Goal: Task Accomplishment & Management: Manage account settings

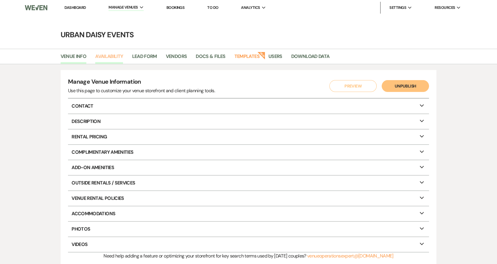
click at [109, 57] on link "Availability" at bounding box center [109, 58] width 28 height 11
select select "2"
select select "2026"
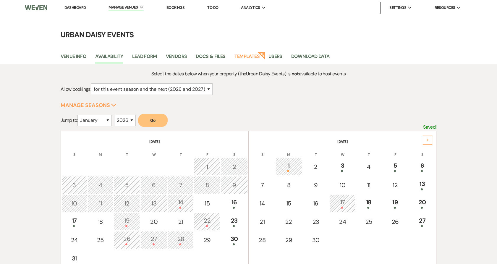
click at [290, 165] on div "1" at bounding box center [289, 166] width 20 height 11
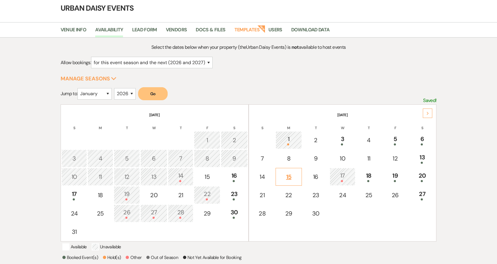
scroll to position [103, 0]
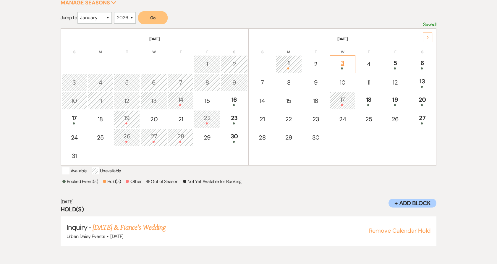
click at [349, 61] on div "3" at bounding box center [342, 63] width 19 height 11
click at [395, 61] on div "5" at bounding box center [395, 63] width 20 height 11
click at [413, 60] on div "6" at bounding box center [422, 63] width 20 height 11
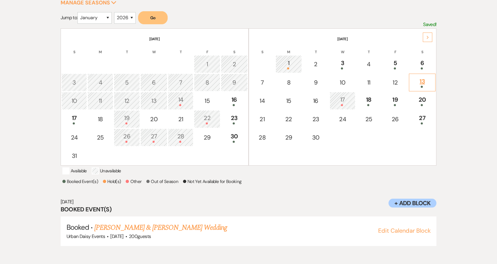
click at [434, 85] on td "13" at bounding box center [422, 83] width 27 height 18
click at [429, 82] on div "13" at bounding box center [422, 82] width 20 height 11
click at [419, 97] on div "20" at bounding box center [422, 100] width 20 height 11
click at [367, 97] on div "18" at bounding box center [368, 100] width 19 height 11
click at [378, 100] on div "18" at bounding box center [368, 100] width 19 height 11
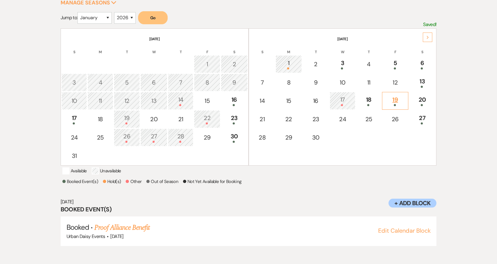
click at [397, 100] on div "19" at bounding box center [395, 100] width 20 height 11
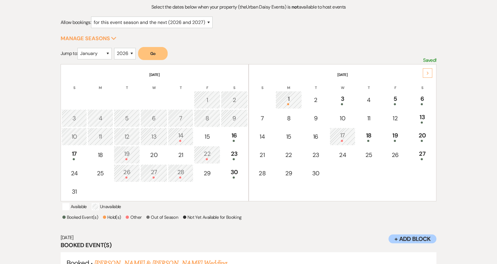
scroll to position [4, 0]
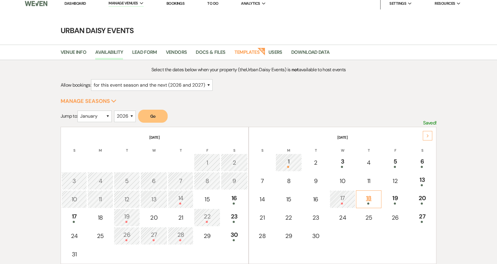
click at [373, 202] on div at bounding box center [368, 203] width 19 height 2
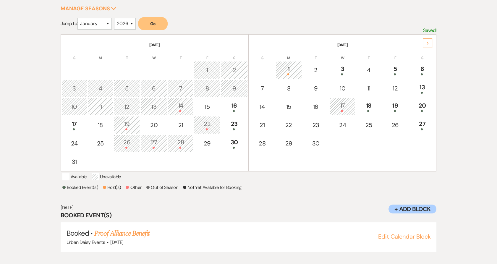
scroll to position [103, 0]
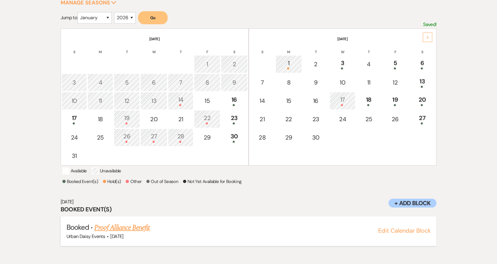
click at [136, 233] on link "Proof Alliance Benefit" at bounding box center [121, 227] width 55 height 11
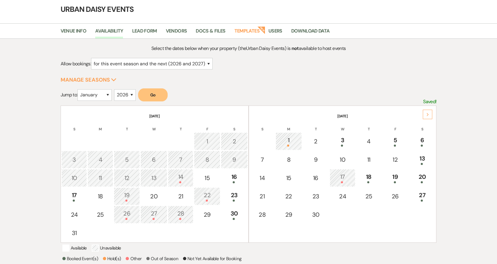
scroll to position [0, 0]
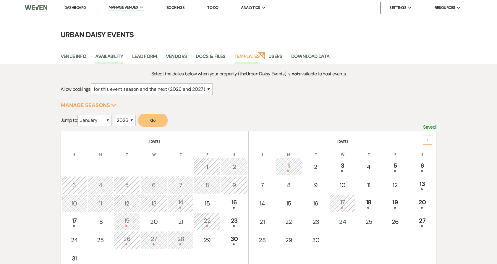
click at [246, 58] on link "Templates" at bounding box center [246, 58] width 25 height 11
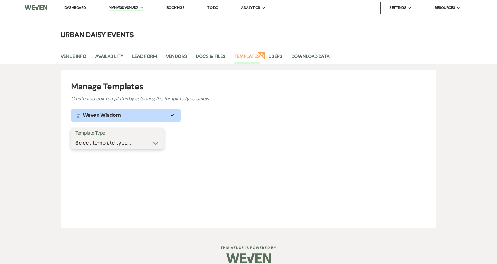
click at [100, 141] on select "Select template type... Task List Message Templates Payment Plan Inventory Item…" at bounding box center [117, 143] width 84 height 12
select select "Message Templates"
click at [75, 137] on select "Select template type... Task List Message Templates Payment Plan Inventory Item…" at bounding box center [117, 143] width 84 height 12
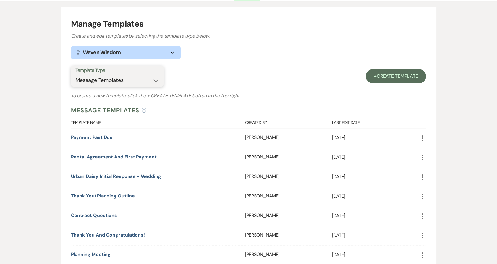
scroll to position [98, 0]
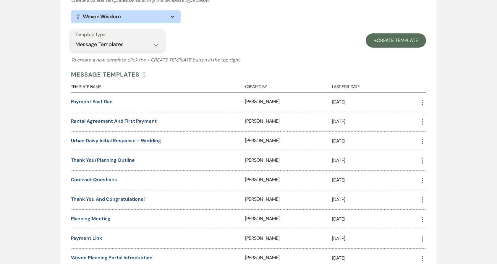
click at [97, 46] on select "Select template type... Task List Message Templates Payment Plan Inventory Item…" at bounding box center [117, 45] width 84 height 12
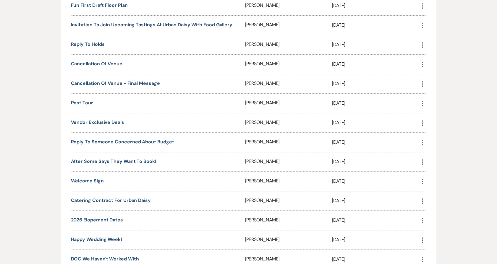
scroll to position [656, 0]
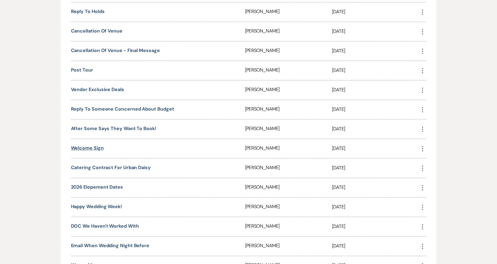
click at [88, 149] on link "Welcome Sign" at bounding box center [87, 148] width 33 height 6
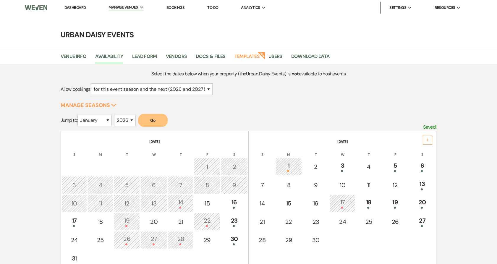
click at [76, 9] on link "Dashboard" at bounding box center [74, 7] width 21 height 5
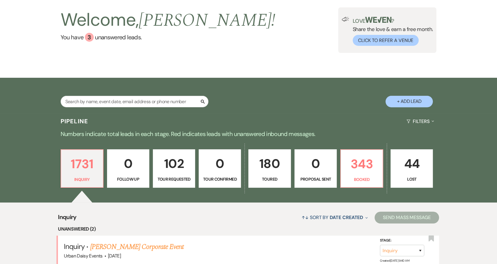
scroll to position [131, 0]
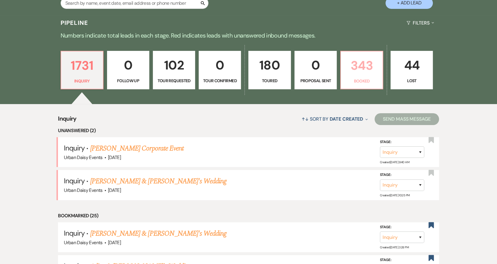
click at [360, 79] on p "Booked" at bounding box center [361, 81] width 35 height 6
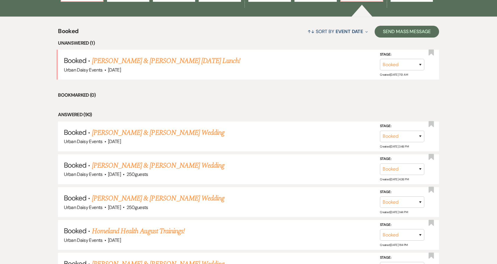
scroll to position [230, 0]
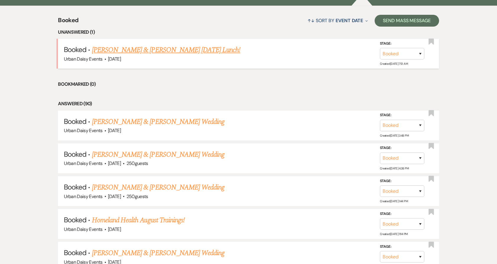
click at [149, 52] on link "Nick Vanderheyden & Janae Smith's Sunday Lunch!" at bounding box center [166, 50] width 148 height 11
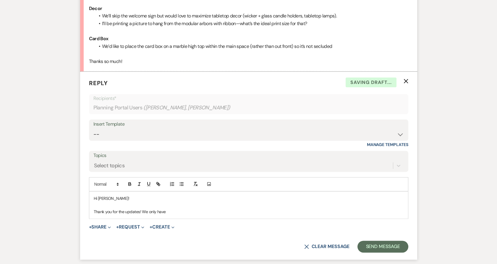
scroll to position [1532, 0]
click at [199, 210] on p "Thank you for the updates! We only have" at bounding box center [249, 212] width 310 height 6
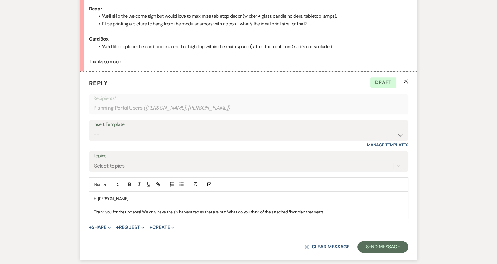
click at [354, 215] on div "Hi Janae! Thank you for the updates! We only have the six harvest tables that a…" at bounding box center [248, 205] width 318 height 27
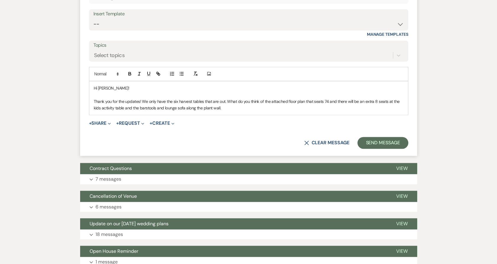
scroll to position [1663, 0]
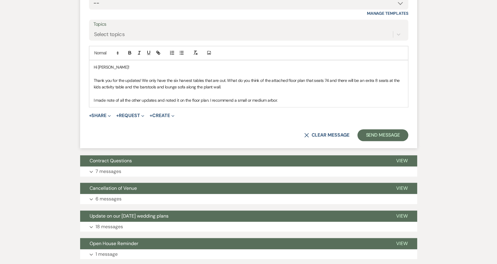
click at [294, 97] on p "I made note of all the other updates and noted it on the floor plan. I recommen…" at bounding box center [249, 100] width 310 height 6
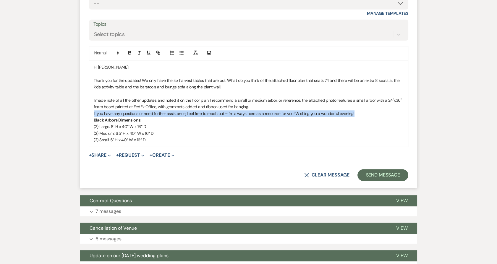
drag, startPoint x: 90, startPoint y: 113, endPoint x: 370, endPoint y: 112, distance: 280.4
click at [370, 112] on div "Hi Janae! Thank you for the updates! We only have the six harvest tables that a…" at bounding box center [248, 103] width 318 height 87
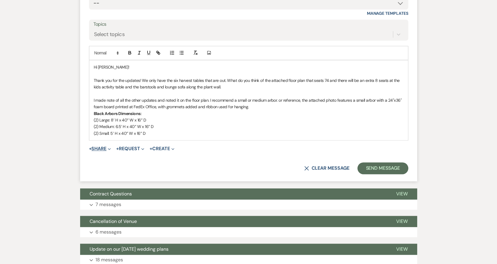
click at [95, 150] on button "+ Share Expand" at bounding box center [100, 148] width 22 height 5
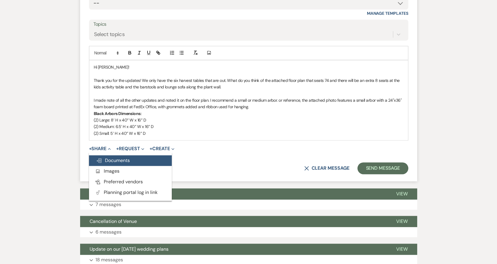
click at [95, 156] on button "Doc Upload Documents" at bounding box center [130, 160] width 83 height 11
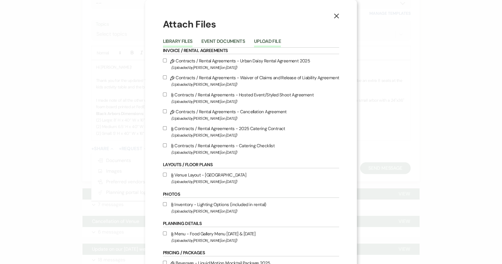
click at [254, 40] on button "Upload File" at bounding box center [267, 43] width 27 height 8
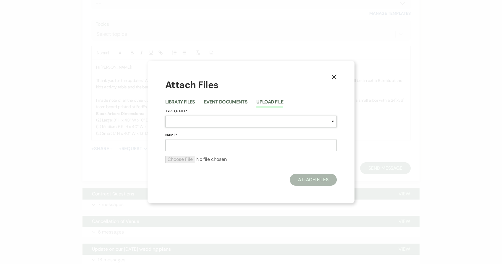
click at [219, 125] on select "Special Event Insurance Vendor Certificate of Insurance Contracts / Rental Agre…" at bounding box center [250, 122] width 171 height 12
click at [194, 116] on select "Special Event Insurance Vendor Certificate of Insurance Contracts / Rental Agre…" at bounding box center [250, 122] width 171 height 12
click at [192, 120] on select "Special Event Insurance Vendor Certificate of Insurance Contracts / Rental Agre…" at bounding box center [250, 122] width 171 height 12
select select "0"
click at [165, 116] on select "Special Event Insurance Vendor Certificate of Insurance Contracts / Rental Agre…" at bounding box center [250, 122] width 171 height 12
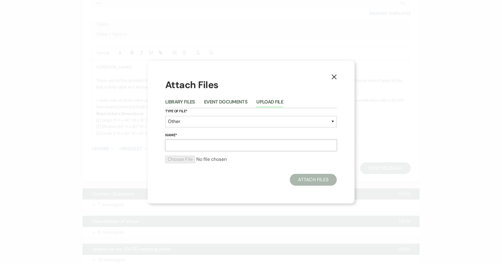
click at [190, 142] on input "Name*" at bounding box center [250, 145] width 171 height 12
type input "example welcome sign"
click at [186, 163] on div at bounding box center [250, 162] width 171 height 12
click at [183, 158] on input "file" at bounding box center [250, 159] width 171 height 7
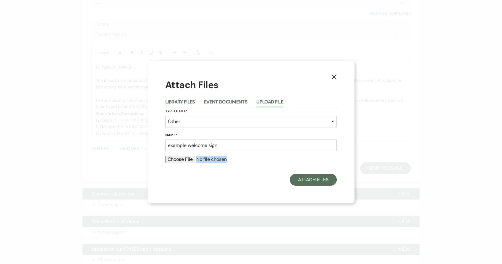
type input "C:\fakepath\welcome sign on small arbor.jpeg"
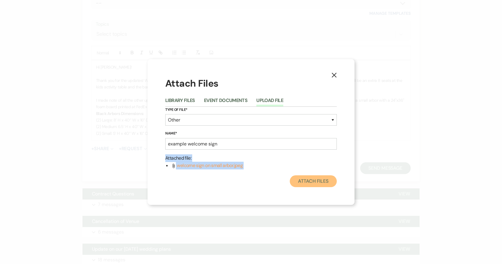
click at [327, 186] on button "Attach Files" at bounding box center [313, 181] width 47 height 12
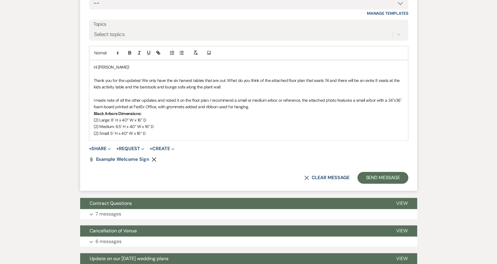
click at [226, 90] on p at bounding box center [249, 93] width 310 height 6
click at [225, 83] on p "Thank you for the updates! We only have the six harvest tables that are out. Wh…" at bounding box center [249, 83] width 310 height 13
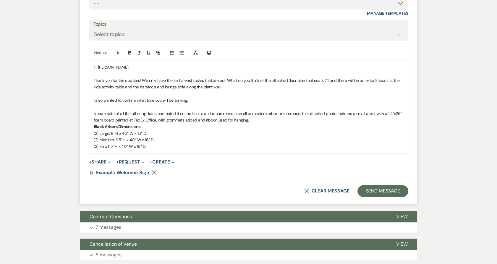
click at [194, 104] on p at bounding box center [249, 106] width 310 height 6
click at [194, 99] on p "I also wanted to confirm what time you will be arriving." at bounding box center [249, 100] width 310 height 6
click at [347, 97] on p "I also wanted to confirm what time you will be arriving. Did you want to use th…" at bounding box center [249, 100] width 310 height 6
click at [252, 119] on p "I made note of all the other updates and noted it on the floor plan. I recommen…" at bounding box center [249, 116] width 310 height 13
click at [212, 146] on p "(2) Small: 5’ H x 40” W x 16” D" at bounding box center [249, 146] width 310 height 6
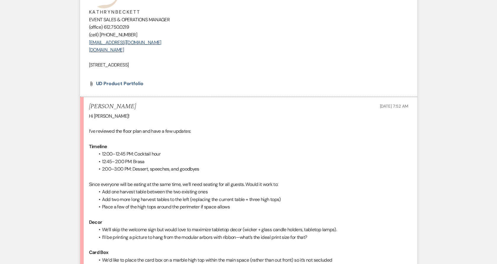
scroll to position [1269, 0]
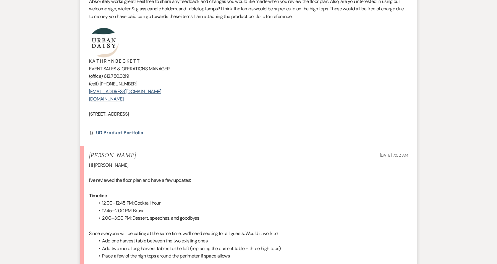
drag, startPoint x: 188, startPoint y: 114, endPoint x: 97, endPoint y: 52, distance: 110.7
click at [97, 52] on div "Hi Janae! Absolutely works great! Feel free to share any feedback and changes y…" at bounding box center [248, 54] width 319 height 143
copy div "K A T H R Y N B E C K E T T EVENT SALES & OPERATIONS MANAGER (office) 612.750.0…"
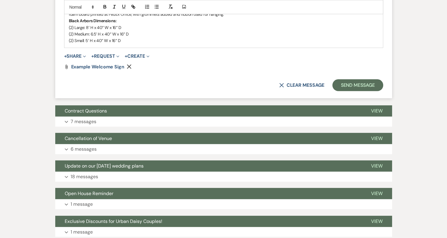
scroll to position [1739, 0]
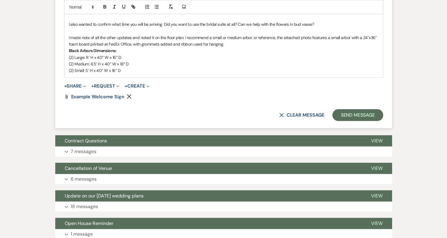
click at [152, 74] on div "Hi Janae! Thank you for the updates! We only have the six harvest tables that a…" at bounding box center [223, 30] width 318 height 93
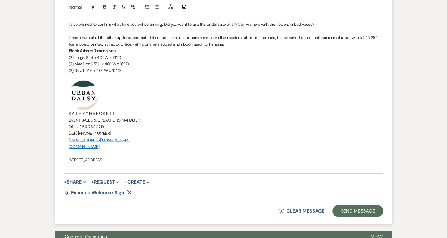
click at [76, 180] on button "+ Share Expand" at bounding box center [75, 181] width 22 height 5
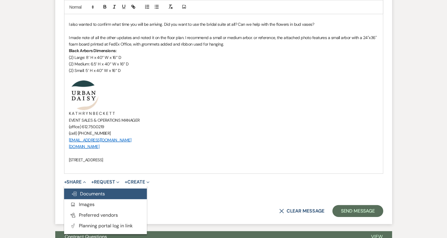
click at [75, 189] on button "Doc Upload Documents" at bounding box center [105, 193] width 83 height 11
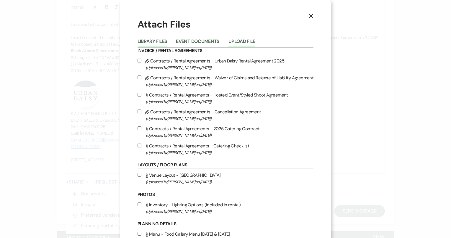
click at [230, 40] on button "Upload File" at bounding box center [242, 43] width 27 height 8
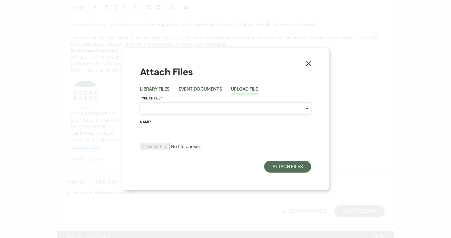
click at [218, 108] on select "Special Event Insurance Vendor Certificate of Insurance Contracts / Rental Agre…" at bounding box center [225, 109] width 171 height 12
select select "24"
click at [140, 103] on select "Special Event Insurance Vendor Certificate of Insurance Contracts / Rental Agre…" at bounding box center [225, 109] width 171 height 12
click at [177, 131] on input "Name*" at bounding box center [225, 132] width 171 height 12
type input "updated 8.13"
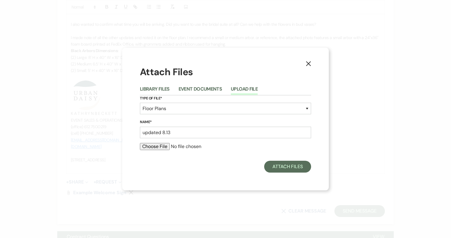
click at [162, 148] on input "file" at bounding box center [225, 146] width 171 height 7
type input "C:\fakepath\N&J.pdf"
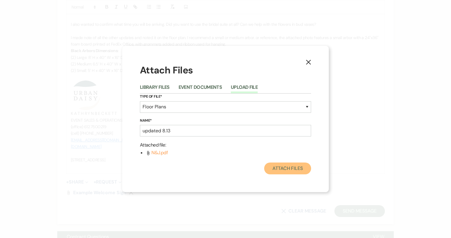
click at [276, 165] on button "Attach Files" at bounding box center [287, 168] width 47 height 12
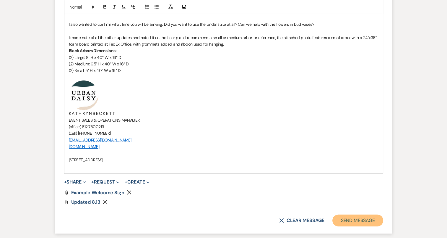
click at [365, 215] on button "Send Message" at bounding box center [357, 220] width 51 height 12
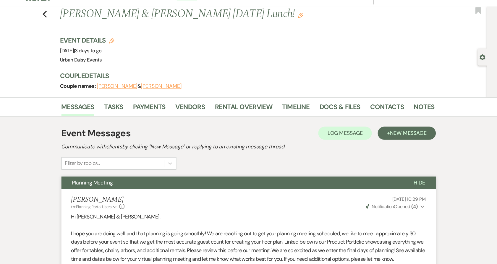
scroll to position [0, 0]
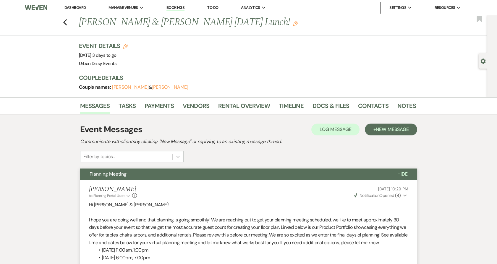
drag, startPoint x: 436, startPoint y: 0, endPoint x: 255, endPoint y: 54, distance: 188.7
click at [278, 66] on div "Event Details Edit Event Date: Sunday, August 17th, 2025 | 3 days to go Venue: …" at bounding box center [244, 55] width 331 height 26
click at [80, 7] on link "Dashboard" at bounding box center [74, 7] width 21 height 5
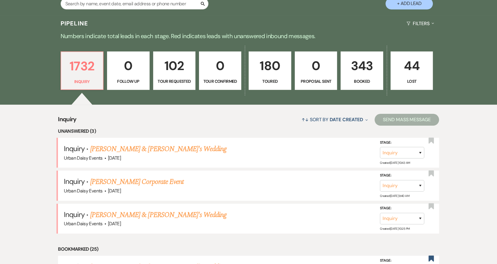
scroll to position [164, 0]
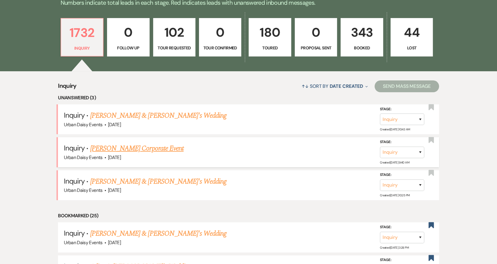
click at [126, 146] on link "[PERSON_NAME] Corporate Event" at bounding box center [136, 148] width 93 height 11
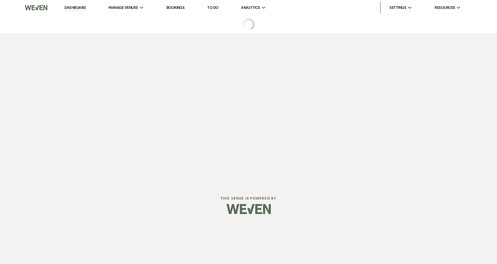
select select "5"
select select "9"
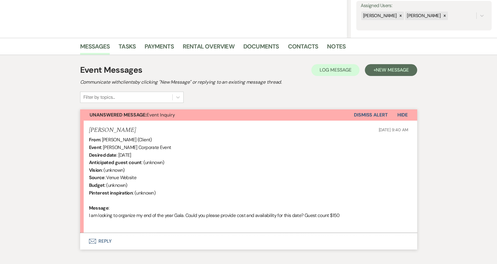
scroll to position [142, 0]
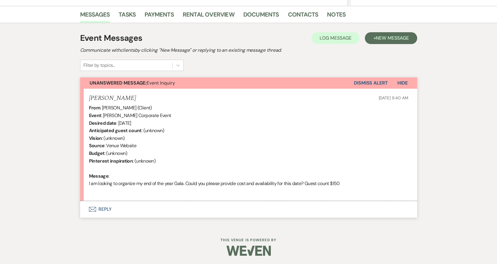
click at [101, 214] on button "Envelope Reply" at bounding box center [248, 209] width 337 height 17
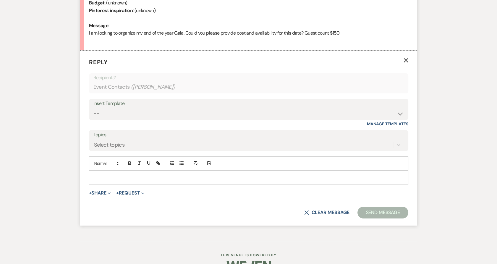
scroll to position [299, 0]
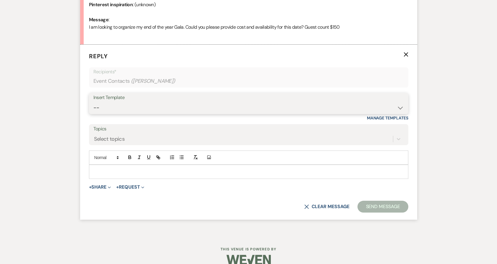
click at [118, 107] on select "-- Payment Past Due Rental Agreement and First Payment Urban Daisy Initial Resp…" at bounding box center [248, 108] width 310 height 12
click at [58, 88] on div "Messages Tasks Payments Rental Overview Documents Contacts Notes Event Messages…" at bounding box center [248, 43] width 497 height 386
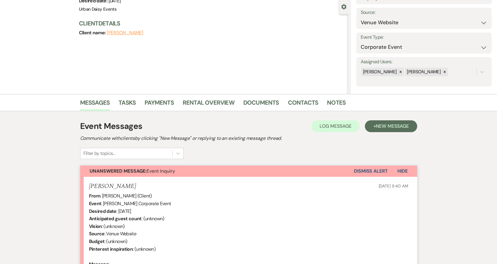
scroll to position [0, 0]
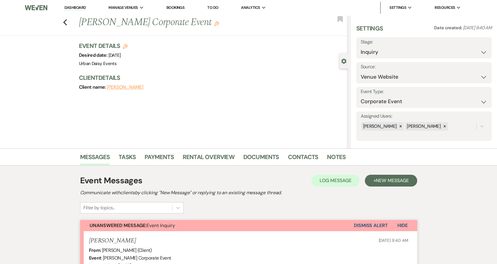
click at [69, 5] on link "Dashboard" at bounding box center [74, 8] width 21 height 6
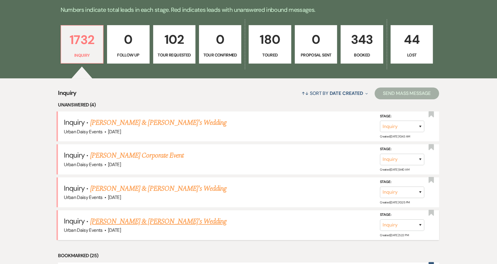
scroll to position [197, 0]
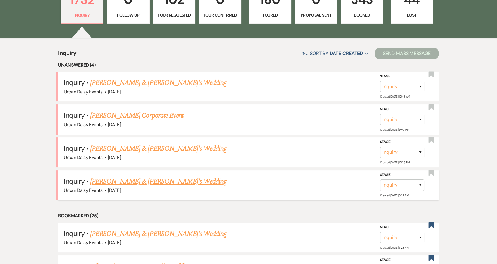
click at [113, 183] on link "[PERSON_NAME] & [PERSON_NAME]'s Wedding" at bounding box center [158, 181] width 136 height 11
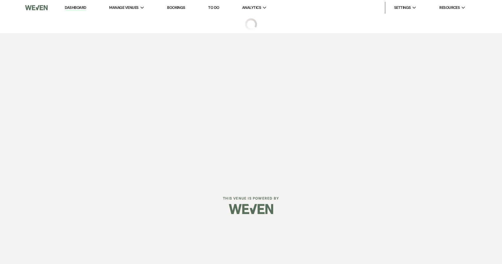
select select "5"
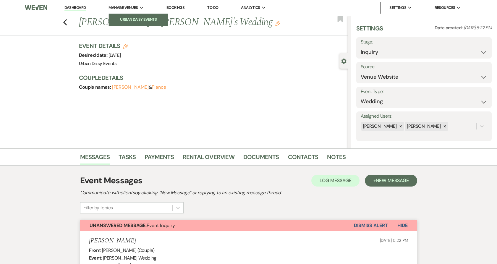
click at [132, 17] on li "Urban Daisy Events" at bounding box center [138, 20] width 53 height 6
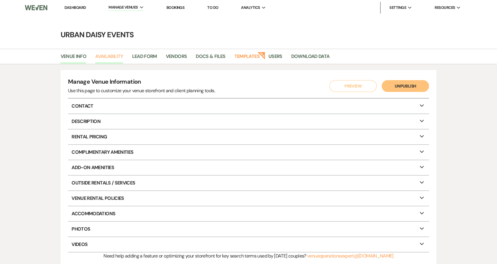
click at [102, 56] on link "Availability" at bounding box center [109, 58] width 28 height 11
select select "2"
select select "2026"
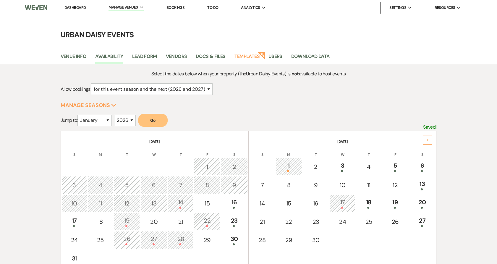
click at [429, 137] on div "Next" at bounding box center [426, 139] width 9 height 9
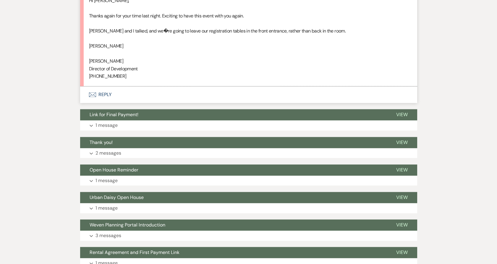
click at [98, 103] on button "Envelope Reply" at bounding box center [248, 94] width 337 height 17
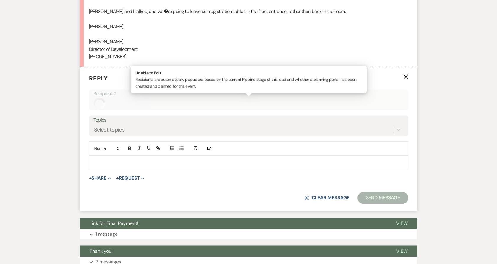
scroll to position [1992, 0]
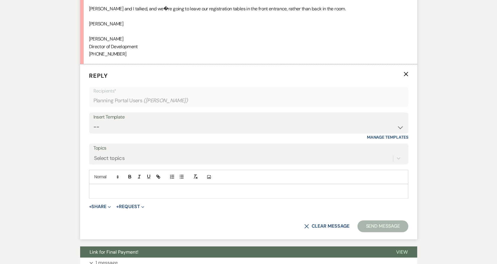
click at [108, 173] on form "Reply X Recipients* Planning Portal Users ( Greg Giles ) Insert Template -- Pay…" at bounding box center [248, 151] width 337 height 175
click at [107, 194] on div at bounding box center [248, 191] width 318 height 14
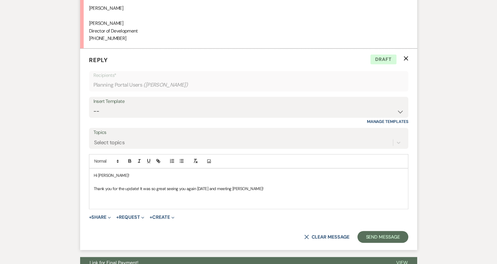
scroll to position [2057, 0]
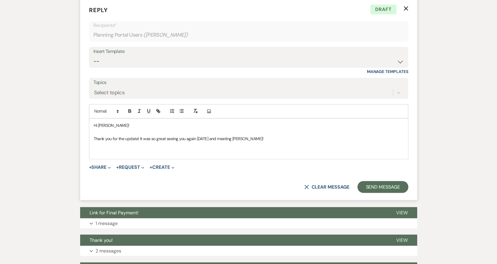
click at [261, 155] on p at bounding box center [249, 152] width 310 height 6
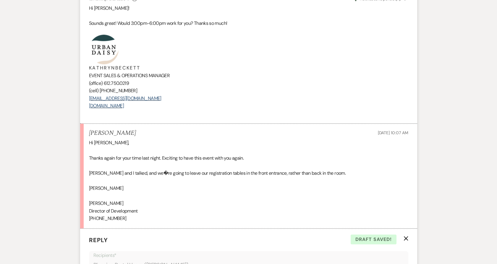
scroll to position [1729, 0]
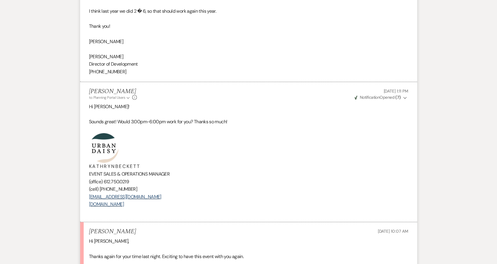
drag, startPoint x: 175, startPoint y: 213, endPoint x: 81, endPoint y: 157, distance: 109.6
click at [81, 157] on li "Kathryn Beckett to: Planning Portal Users Expand Info Jul 29, 2025, 1:11 PM Wev…" at bounding box center [248, 152] width 337 height 140
copy div "K A T H R Y N B E C K E T T EVENT SALES & OPERATIONS MANAGER (office) 612.750.0…"
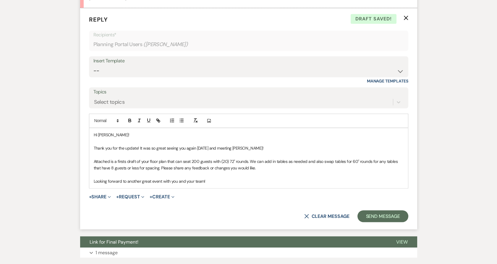
scroll to position [2090, 0]
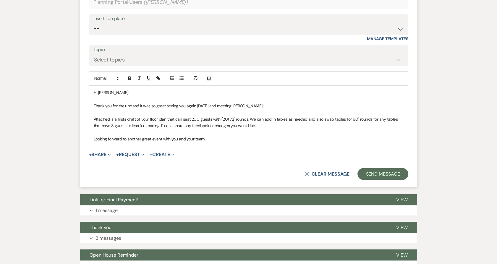
click at [232, 142] on p "Looking forward to another great event with you and your team!" at bounding box center [249, 139] width 310 height 6
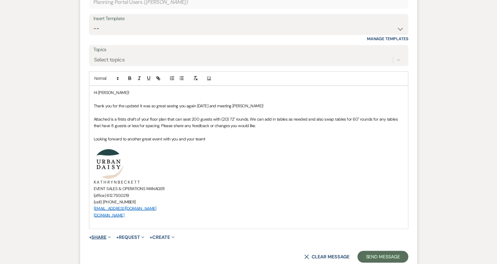
click at [95, 239] on button "+ Share Expand" at bounding box center [100, 237] width 22 height 5
click at [97, 251] on button "Doc Upload Documents" at bounding box center [130, 248] width 83 height 11
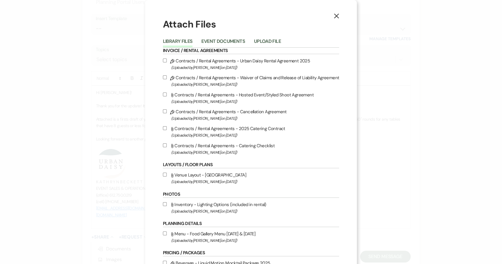
click at [253, 39] on li "Event Documents" at bounding box center [227, 43] width 52 height 10
click at [258, 41] on button "Upload File" at bounding box center [267, 43] width 27 height 8
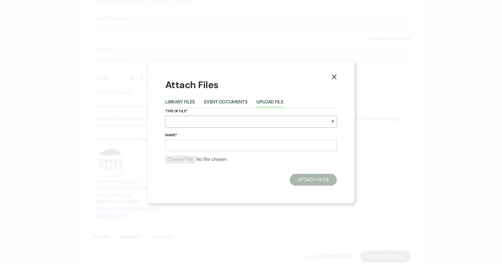
click at [201, 118] on select "Special Event Insurance Vendor Certificate of Insurance Contracts / Rental Agre…" at bounding box center [250, 122] width 171 height 12
select select "24"
click at [165, 116] on select "Special Event Insurance Vendor Certificate of Insurance Contracts / Rental Agre…" at bounding box center [250, 122] width 171 height 12
click at [199, 149] on input "Name*" at bounding box center [250, 145] width 171 height 12
type input "first draft floor plan"
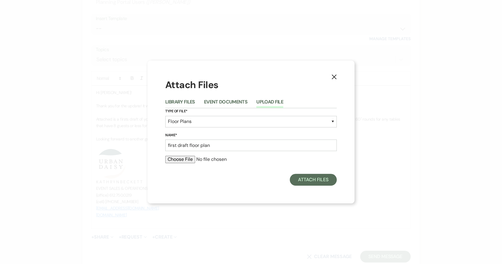
click at [175, 157] on input "file" at bounding box center [250, 159] width 171 height 7
type input "C:\fakepath\9.18.2025 (1).pdf"
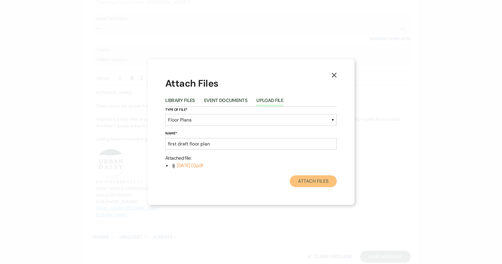
click at [329, 179] on button "Attach Files" at bounding box center [313, 181] width 47 height 12
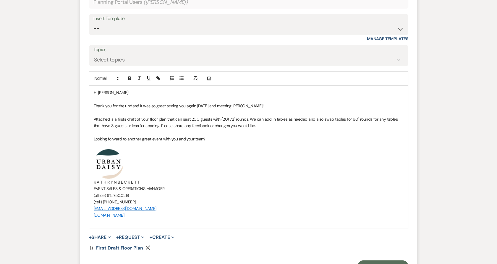
scroll to position [2189, 0]
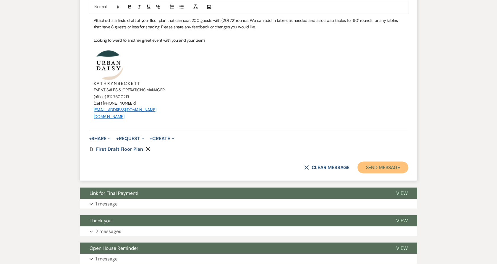
click at [385, 173] on button "Send Message" at bounding box center [382, 167] width 51 height 12
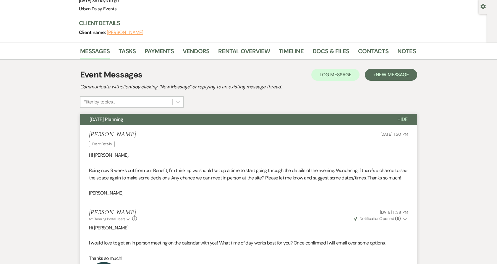
scroll to position [0, 0]
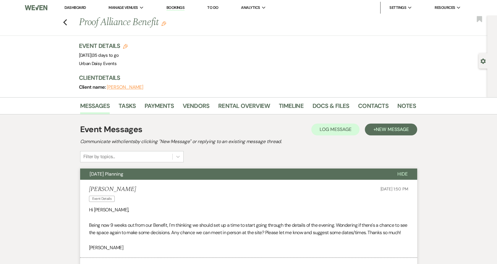
click at [70, 3] on li "Dashboard" at bounding box center [74, 8] width 27 height 12
click at [68, 6] on link "Dashboard" at bounding box center [74, 7] width 21 height 5
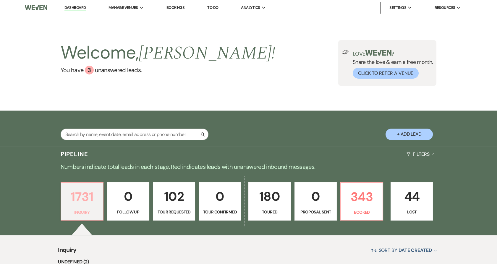
click at [90, 182] on link "1731 Inquiry" at bounding box center [82, 201] width 43 height 38
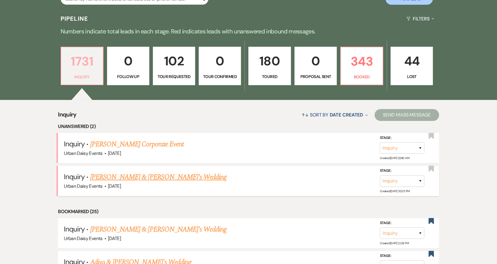
scroll to position [164, 0]
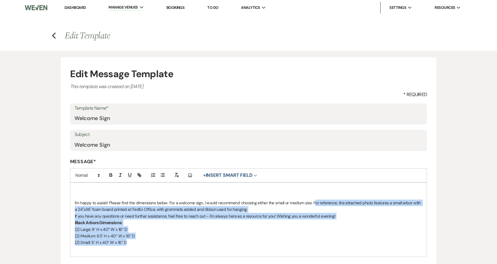
drag, startPoint x: 314, startPoint y: 203, endPoint x: 328, endPoint y: 245, distance: 43.4
click at [328, 245] on div "I'm happy to assist! Please find the dimensions below. For a welcome sign, I wo…" at bounding box center [248, 220] width 356 height 74
copy div "or reference, the attached photo features a small arbor with a 24"x36" foam boa…"
click at [138, 21] on li "Urban Daisy Events" at bounding box center [138, 20] width 53 height 6
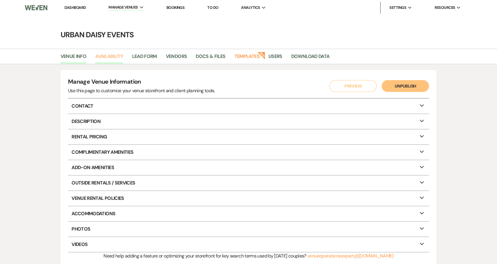
click at [121, 54] on link "Availability" at bounding box center [109, 58] width 28 height 11
select select "2"
select select "2026"
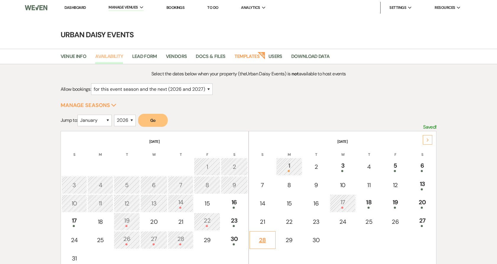
scroll to position [33, 0]
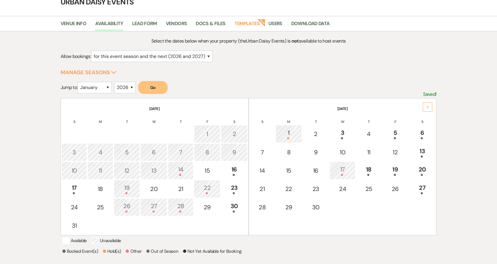
click at [249, 98] on table "September 2025 S M T W T F S 1 2 3 4 5 6 7 8 9 10 11 12 13 14 15 16 17 18 19 20…" at bounding box center [342, 166] width 188 height 137
click at [248, 169] on table "September 2025 S M T W T F S 1 2 3 4 5 6 7 8 9 10 11 12 13 14 15 16 17 18 19 20…" at bounding box center [342, 166] width 188 height 137
click at [248, 230] on table "August 2025 S M T W T F S 1 2 3 4 5 6 7 8 9 10 11 12 13 14 15 16 17 18 19 20 21…" at bounding box center [155, 166] width 188 height 137
click at [248, 165] on table "September 2025 S M T W T F S 1 2 3 4 5 6 7 8 9 10 11 12 13 14 15 16 17 18 19 20…" at bounding box center [342, 166] width 188 height 137
click at [248, 98] on table "August 2025 S M T W T F S 1 2 3 4 5 6 7 8 9 10 11 12 13 14 15 16 17 18 19 20 21…" at bounding box center [155, 166] width 188 height 137
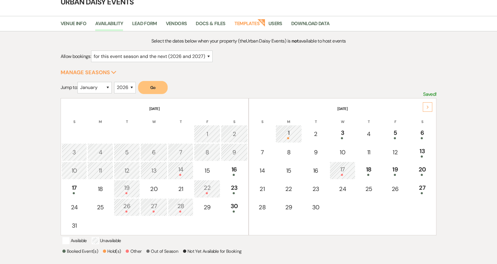
click at [248, 165] on table "September 2025 S M T W T F S 1 2 3 4 5 6 7 8 9 10 11 12 13 14 15 16 17 18 19 20…" at bounding box center [342, 166] width 188 height 137
click at [248, 228] on table "September 2025 S M T W T F S 1 2 3 4 5 6 7 8 9 10 11 12 13 14 15 16 17 18 19 20…" at bounding box center [342, 166] width 188 height 137
click at [248, 170] on table "September 2025 S M T W T F S 1 2 3 4 5 6 7 8 9 10 11 12 13 14 15 16 17 18 19 20…" at bounding box center [342, 166] width 188 height 137
click at [248, 98] on table "September 2025 S M T W T F S 1 2 3 4 5 6 7 8 9 10 11 12 13 14 15 16 17 18 19 20…" at bounding box center [342, 166] width 188 height 137
click at [248, 170] on table "September 2025 S M T W T F S 1 2 3 4 5 6 7 8 9 10 11 12 13 14 15 16 17 18 19 20…" at bounding box center [342, 166] width 188 height 137
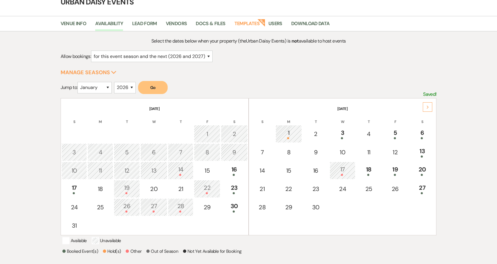
click at [248, 229] on table "September 2025 S M T W T F S 1 2 3 4 5 6 7 8 9 10 11 12 13 14 15 16 17 18 19 20…" at bounding box center [342, 166] width 188 height 137
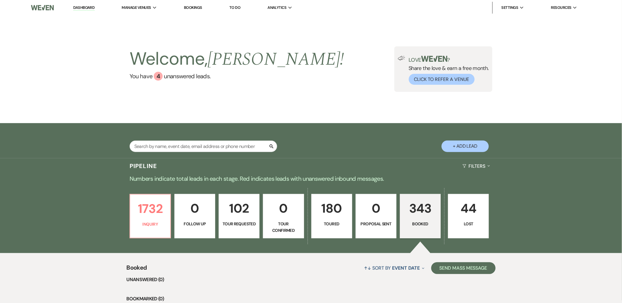
drag, startPoint x: 141, startPoint y: 15, endPoint x: 7, endPoint y: 78, distance: 147.9
click at [0, 0] on link "Urban Daisy Events" at bounding box center [0, 0] width 0 height 0
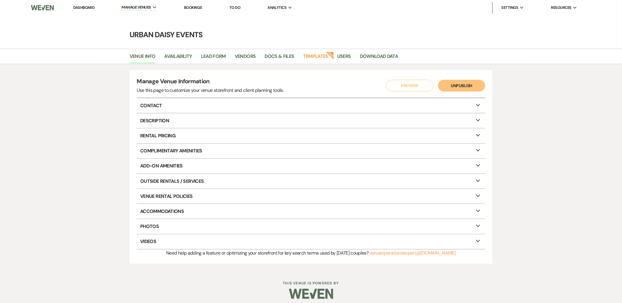
click at [180, 52] on li "Availability" at bounding box center [182, 57] width 37 height 12
click at [180, 54] on link "Availability" at bounding box center [178, 58] width 28 height 11
select select "2"
select select "2026"
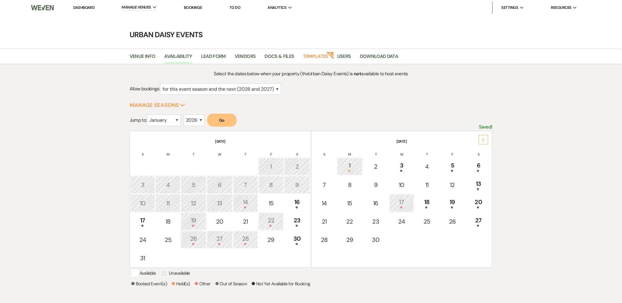
click at [267, 220] on div "22" at bounding box center [271, 221] width 19 height 11
click at [77, 8] on link "Dashboard" at bounding box center [83, 7] width 21 height 5
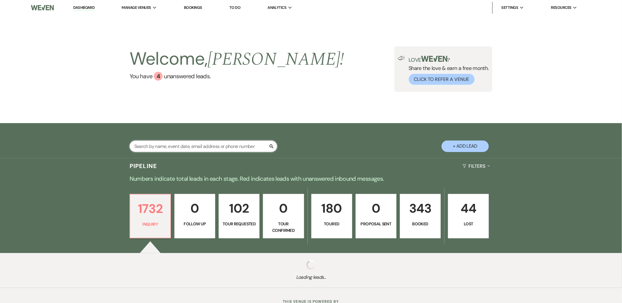
click at [219, 141] on input "text" at bounding box center [204, 147] width 148 height 12
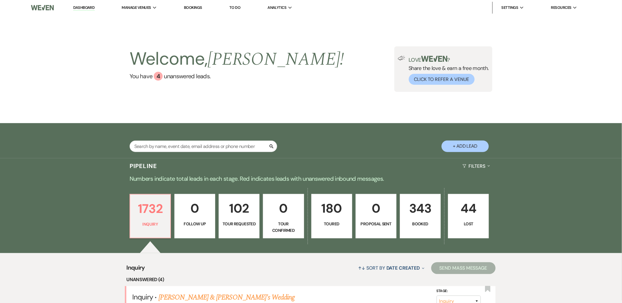
click at [462, 141] on button "+ Add Lead" at bounding box center [465, 147] width 47 height 12
select select "635"
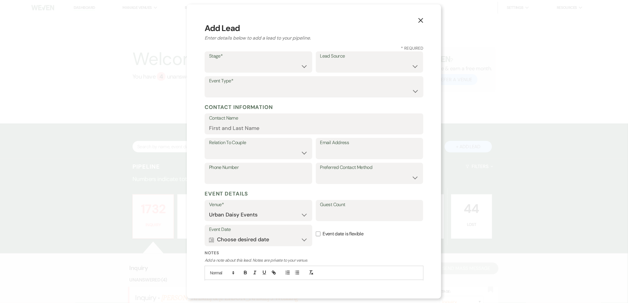
click at [207, 64] on div "Stage* Inquiry Follow Up Tour Requested Tour Confirmed Toured Proposal Sent Boo…" at bounding box center [258, 61] width 108 height 21
click at [212, 67] on select "Inquiry Follow Up Tour Requested Tour Confirmed Toured Proposal Sent Booked Lost" at bounding box center [258, 67] width 99 height 12
select select "6"
click at [209, 61] on select "Inquiry Follow Up Tour Requested Tour Confirmed Toured Proposal Sent Booked Lost" at bounding box center [258, 67] width 99 height 12
click at [344, 64] on select "Weven Venue Website Instagram Facebook Pinterest Google The Knot Wedding Wire H…" at bounding box center [369, 67] width 99 height 12
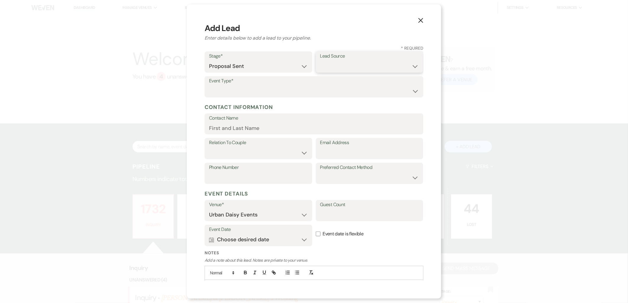
select select "1"
click at [320, 61] on select "Weven Venue Website Instagram Facebook Pinterest Google The Knot Wedding Wire H…" at bounding box center [369, 67] width 99 height 12
click at [329, 90] on select "Wedding Anniversary Party Baby Shower Bachelorette / Bachelor Party Birthday Pa…" at bounding box center [314, 91] width 210 height 12
click at [209, 85] on select "Wedding Anniversary Party Baby Shower Bachelorette / Bachelor Party Birthday Pa…" at bounding box center [314, 91] width 210 height 12
click at [260, 89] on select "Wedding Anniversary Party Baby Shower Bachelorette / Bachelor Party Birthday Pa…" at bounding box center [314, 91] width 210 height 12
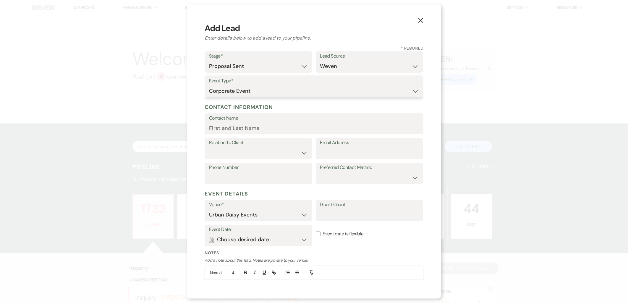
select select "13"
click at [329, 90] on input "Other Type*" at bounding box center [369, 91] width 99 height 12
type input "Photo Shoot"
click at [334, 128] on input "Contact Name" at bounding box center [314, 129] width 210 height 12
click at [258, 126] on input "Contact Name" at bounding box center [314, 129] width 210 height 12
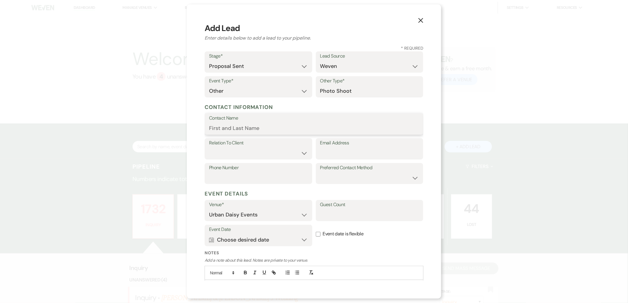
paste input "Johnson Health Tech"
type input "Johnson Health Tech"
click at [261, 151] on select "Client Event Planner Parent of Client Family Member Friend Other" at bounding box center [258, 153] width 99 height 12
click at [320, 92] on input "Photo Shoot" at bounding box center [369, 91] width 99 height 12
click at [320, 88] on input "Photo Shoot" at bounding box center [369, 91] width 99 height 12
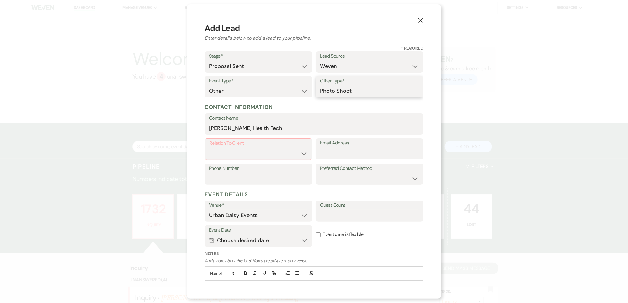
paste input "Johnson Health Tech"
type input "Johnson Health Tech Photo Shoot"
click at [276, 140] on label "Relation To Client" at bounding box center [258, 143] width 98 height 9
drag, startPoint x: 270, startPoint y: 127, endPoint x: 205, endPoint y: 135, distance: 65.8
click at [205, 135] on form "Stage* Inquiry Follow Up Tour Requested Tour Confirmed Toured Proposal Sent Boo…" at bounding box center [313, 181] width 219 height 261
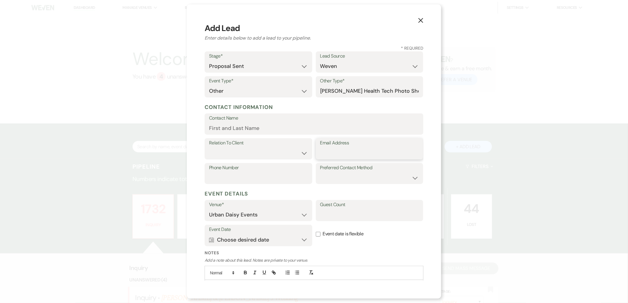
click at [338, 152] on input "Email Address" at bounding box center [369, 153] width 99 height 12
paste input "tanyakaysilver@gmail.com"
type input "tanyakaysilver@gmail.com"
click at [278, 160] on div "Relation To Client Client Event Planner Parent of Client Family Member Friend O…" at bounding box center [313, 150] width 219 height 25
click at [272, 153] on select "Client Event Planner Parent of Client Family Member Friend Other" at bounding box center [258, 154] width 98 height 12
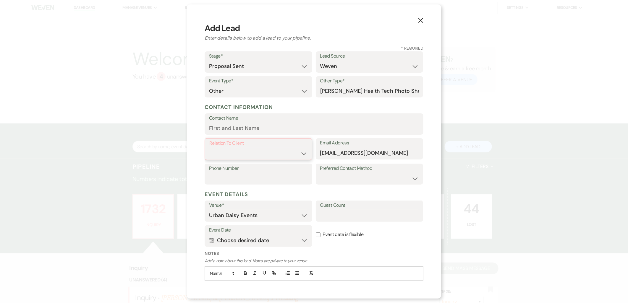
select select "1"
click at [209, 148] on select "Client Event Planner Parent of Client Family Member Friend Other" at bounding box center [258, 154] width 98 height 12
click at [245, 131] on input "Contact Name" at bounding box center [314, 129] width 210 height 12
paste input "Tanya Silver"
type input "Tanya Silver"
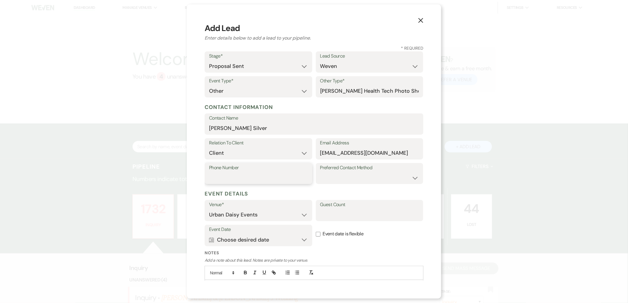
click at [267, 175] on input "Phone Number" at bounding box center [258, 178] width 99 height 12
paste input "612.703.1805"
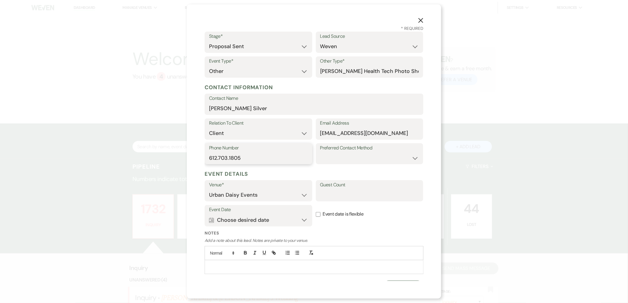
scroll to position [31, 0]
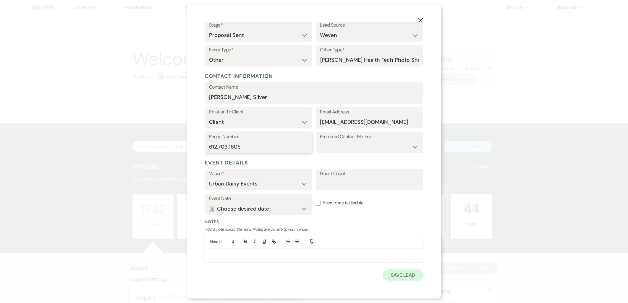
type input "612.703.1805"
click at [395, 276] on button "Save Lead" at bounding box center [403, 275] width 40 height 12
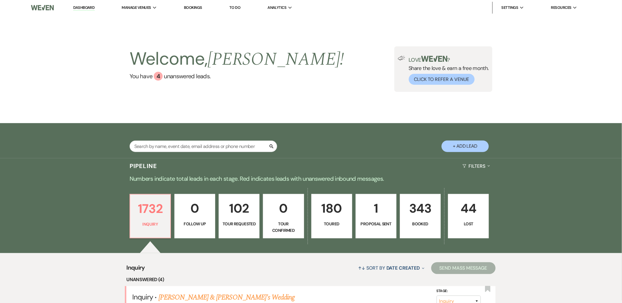
click at [207, 137] on div "Search + Add Lead" at bounding box center [311, 141] width 425 height 31
click at [206, 144] on input "text" at bounding box center [204, 147] width 148 height 12
paste input "612.703.1805"
type input "612.703.1805"
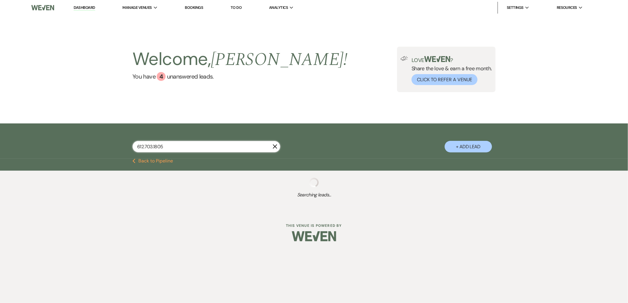
select select "6"
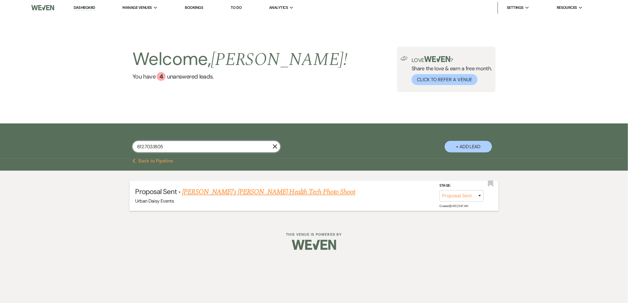
type input "612.703.1805"
click at [208, 188] on link "Tanya Silver's Johnson Health Tech Photo Shoot" at bounding box center [268, 192] width 173 height 11
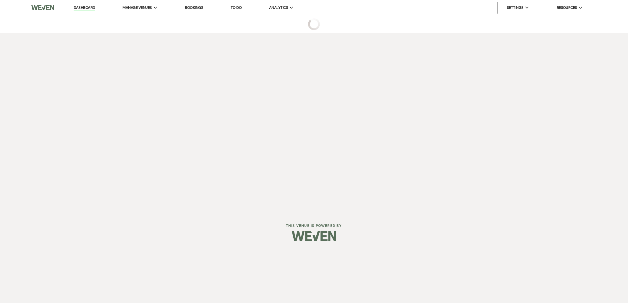
select select "6"
select select "1"
select select "13"
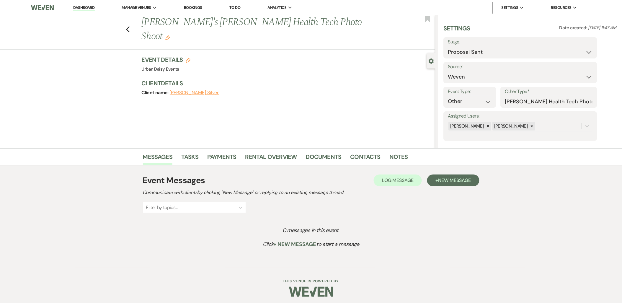
click at [191, 58] on use "button" at bounding box center [188, 60] width 5 height 5
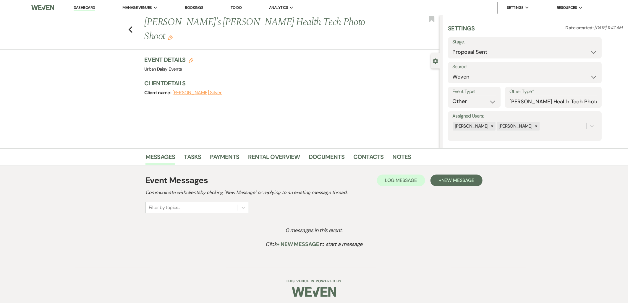
select select "635"
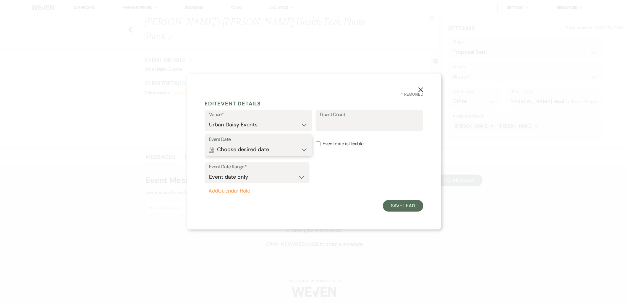
click at [274, 149] on button "Calendar Choose desired date Expand" at bounding box center [258, 150] width 99 height 12
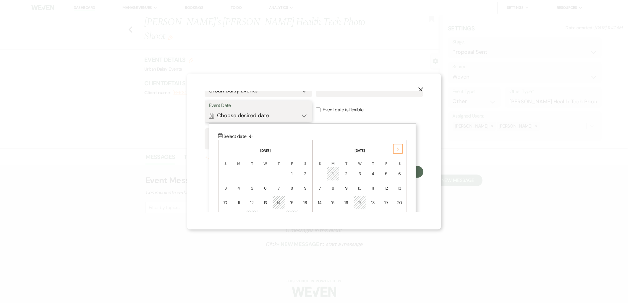
scroll to position [84, 0]
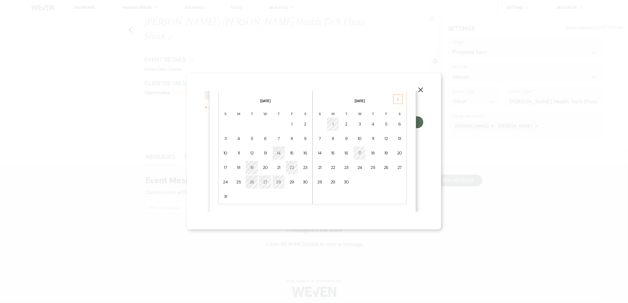
click at [288, 167] on td "22" at bounding box center [291, 168] width 13 height 14
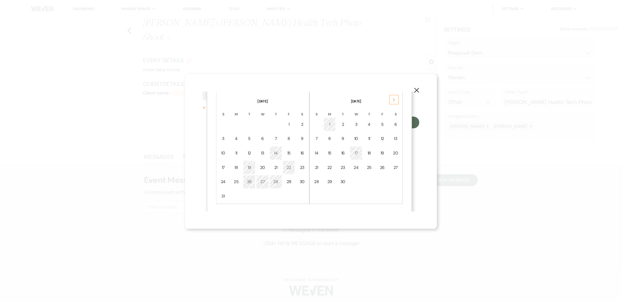
scroll to position [0, 0]
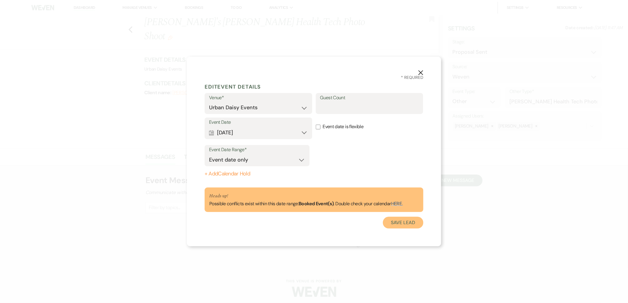
click at [393, 222] on button "Save Lead" at bounding box center [403, 223] width 40 height 12
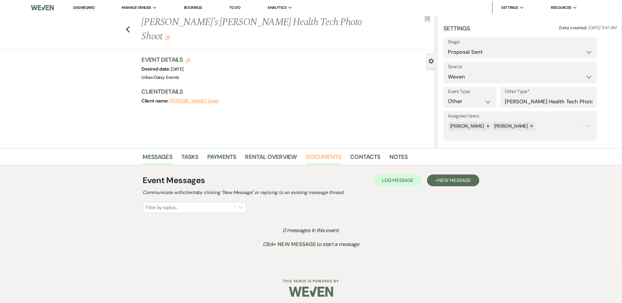
click at [306, 155] on link "Documents" at bounding box center [324, 158] width 36 height 13
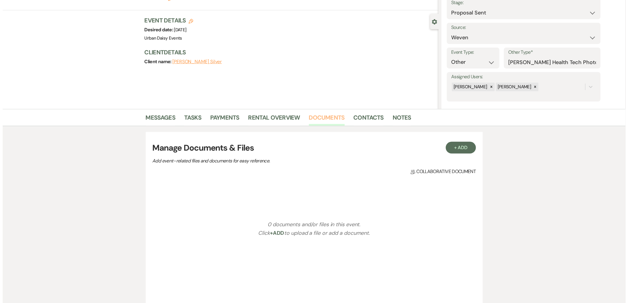
scroll to position [98, 0]
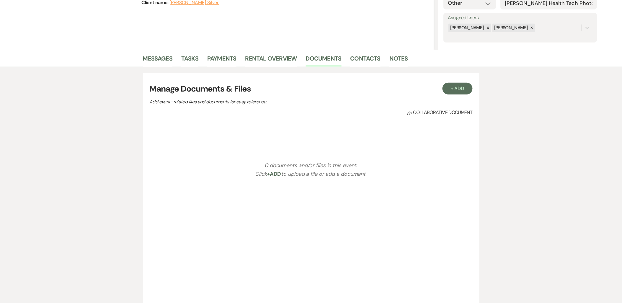
click at [458, 77] on div "+ Add Manage Documents & Files Add event–related files and documents for easy r…" at bounding box center [311, 190] width 337 height 235
click at [456, 90] on button "+ Add" at bounding box center [458, 89] width 30 height 12
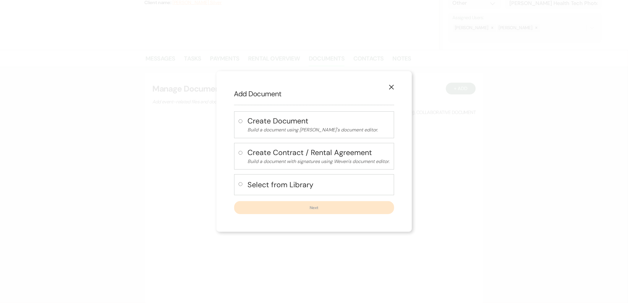
click at [288, 186] on h4 "Select from Library" at bounding box center [319, 185] width 142 height 10
radio input "true"
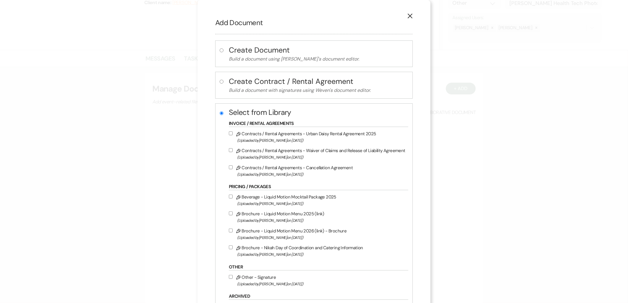
click at [262, 141] on span "(Uploaded by Amy Knight on Dec 14th, 2022 )" at bounding box center [321, 140] width 168 height 7
click at [233, 135] on input "Pencil Contracts / Rental Agreements - Urban Daisy Rental Agreement 2025 (Uploa…" at bounding box center [231, 133] width 4 height 4
checkbox input "true"
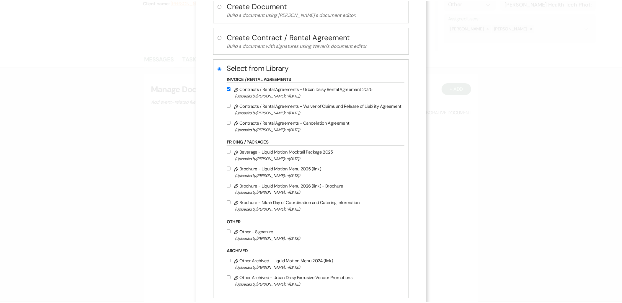
scroll to position [77, 0]
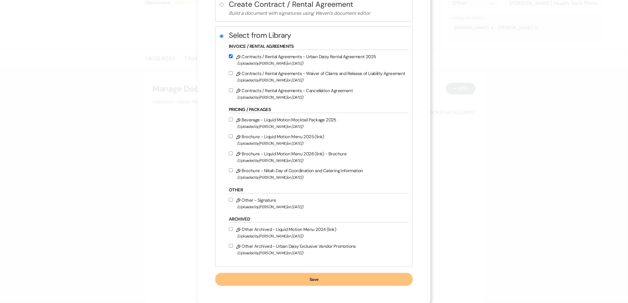
click at [289, 276] on button "Save" at bounding box center [313, 279] width 197 height 13
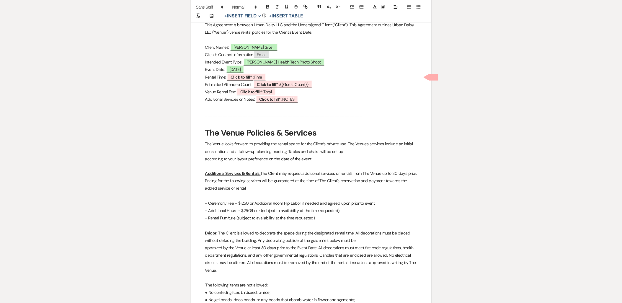
scroll to position [230, 0]
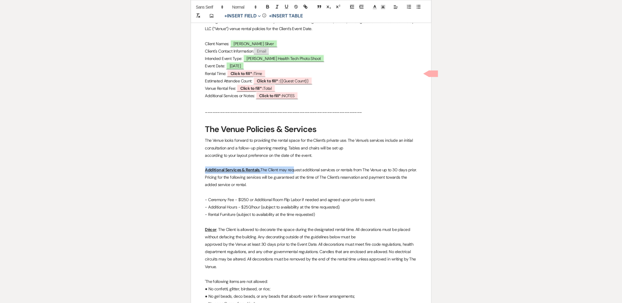
drag, startPoint x: 202, startPoint y: 168, endPoint x: 292, endPoint y: 171, distance: 89.8
click at [292, 171] on p "Additional Services & Rentals. The Client may request additional services or re…" at bounding box center [311, 178] width 212 height 22
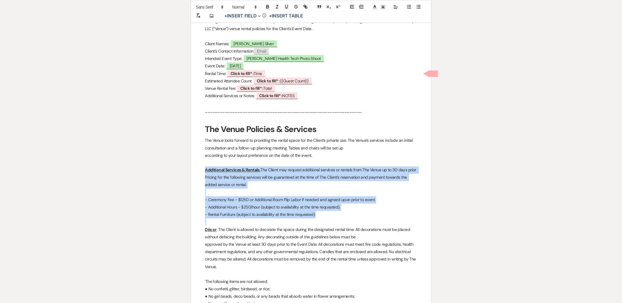
drag, startPoint x: 204, startPoint y: 168, endPoint x: 316, endPoint y: 224, distance: 124.9
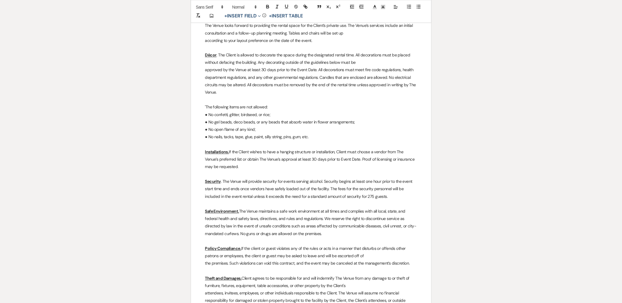
scroll to position [361, 0]
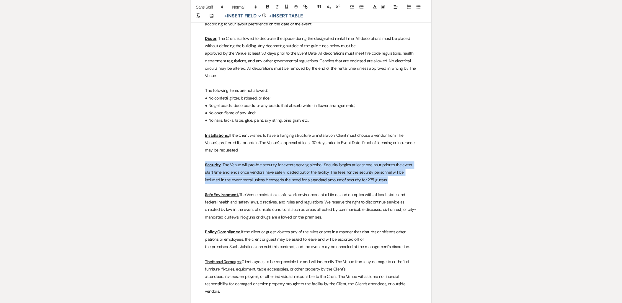
drag, startPoint x: 204, startPoint y: 163, endPoint x: 394, endPoint y: 178, distance: 190.6
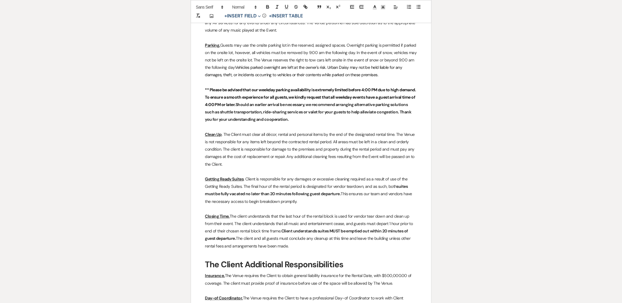
scroll to position [656, 0]
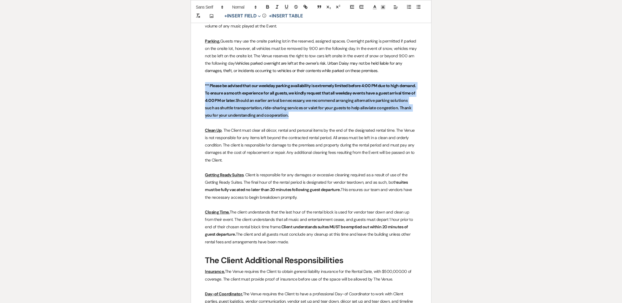
drag, startPoint x: 203, startPoint y: 85, endPoint x: 342, endPoint y: 114, distance: 142.3
click at [342, 114] on p "** Please be advised that our weekday parking availability is extremely limited…" at bounding box center [311, 100] width 212 height 37
drag, startPoint x: 222, startPoint y: 91, endPoint x: 263, endPoint y: 99, distance: 41.6
click at [263, 99] on p "** Please be advised that our weekday parking availability is extremely limited…" at bounding box center [311, 100] width 212 height 37
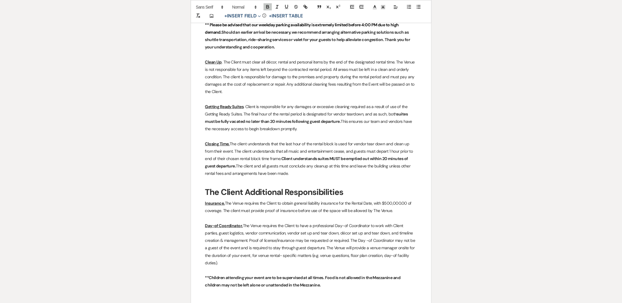
scroll to position [788, 0]
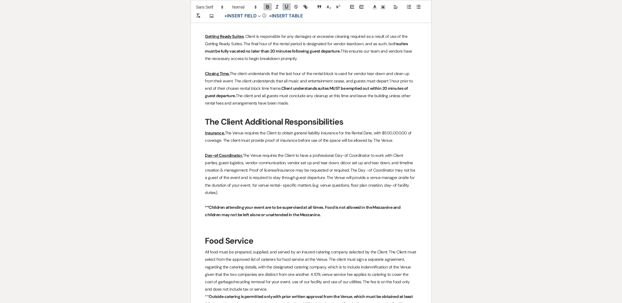
drag, startPoint x: 203, startPoint y: 132, endPoint x: 236, endPoint y: 192, distance: 68.2
click at [236, 192] on p "Day-of Coordinator. The Venue requires the Client to have a professional Day-of…" at bounding box center [311, 174] width 212 height 45
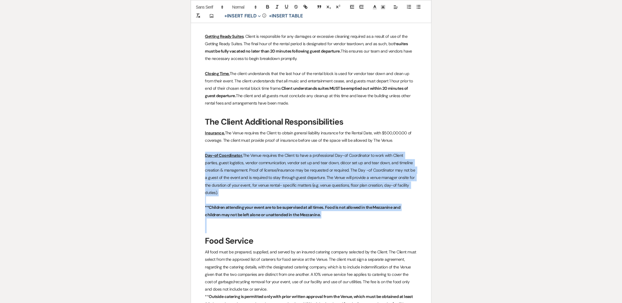
drag, startPoint x: 203, startPoint y: 156, endPoint x: 368, endPoint y: 230, distance: 180.9
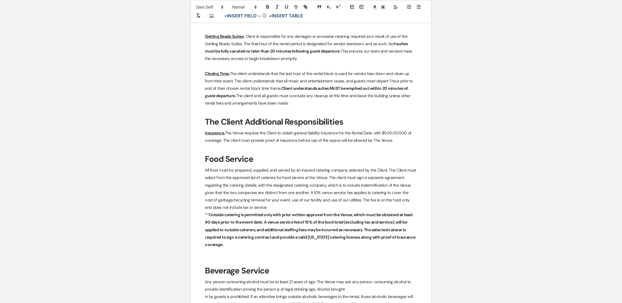
click at [271, 210] on p "All food must be prepared, supplied, and served by an insured catering company …" at bounding box center [311, 189] width 212 height 45
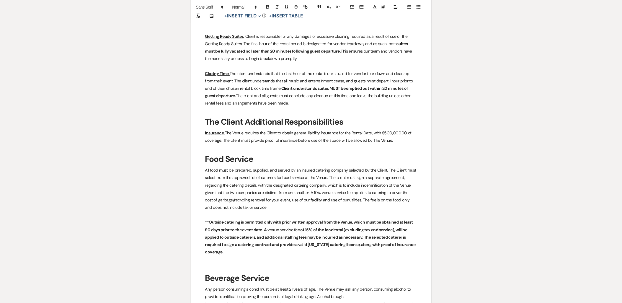
click at [228, 247] on p "** Outside catering is permitted only with prior written approval from the Venu…" at bounding box center [311, 237] width 212 height 37
drag, startPoint x: 231, startPoint y: 256, endPoint x: 203, endPoint y: 222, distance: 44.5
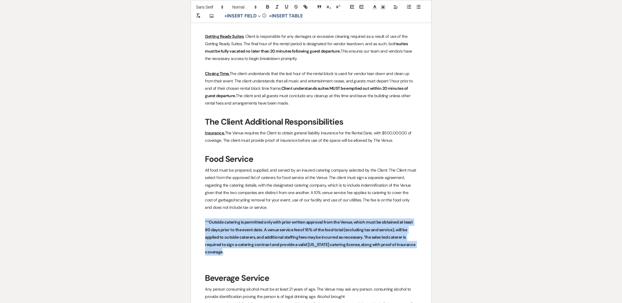
drag, startPoint x: 201, startPoint y: 220, endPoint x: 225, endPoint y: 253, distance: 40.7
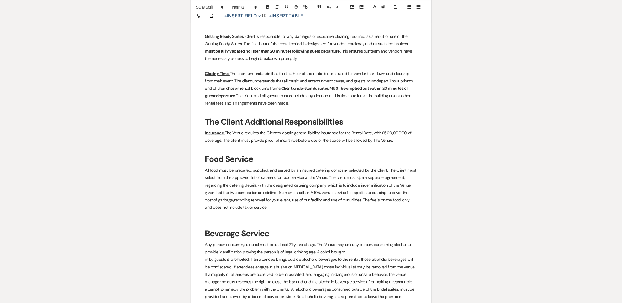
click at [273, 210] on p "All food must be prepared, supplied, and served by an insured catering company …" at bounding box center [311, 189] width 212 height 45
click at [388, 168] on p "All food must be prepared, supplied, and served by an insured catering company …" at bounding box center [311, 189] width 212 height 45
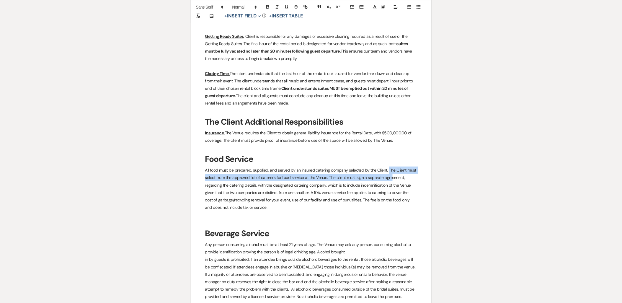
drag, startPoint x: 388, startPoint y: 169, endPoint x: 391, endPoint y: 176, distance: 8.0
click at [391, 176] on p "All food must be prepared, supplied, and served by an insured catering company …" at bounding box center [311, 189] width 212 height 45
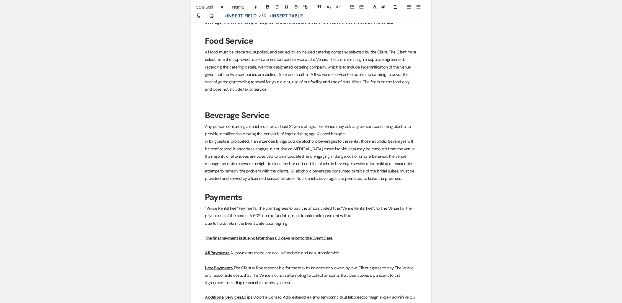
scroll to position [919, 0]
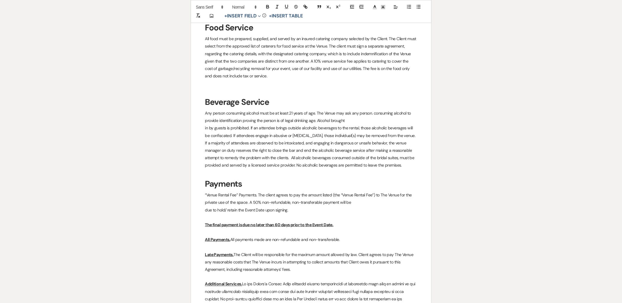
click at [232, 89] on p at bounding box center [311, 90] width 212 height 7
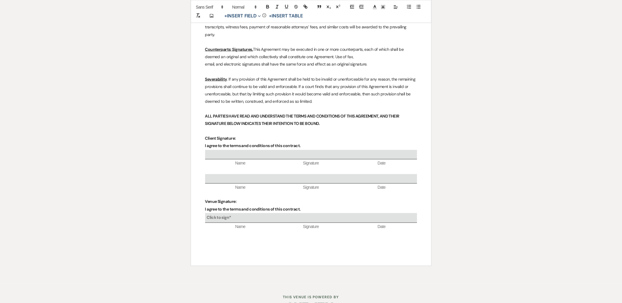
scroll to position [1901, 0]
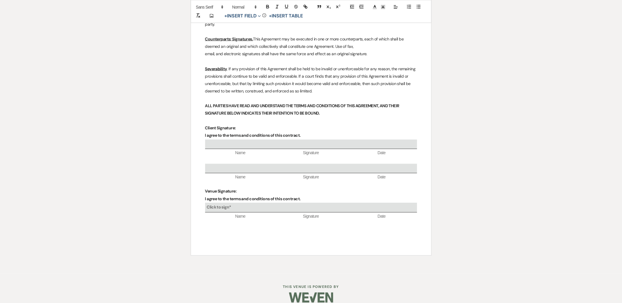
click at [244, 181] on p at bounding box center [311, 184] width 212 height 7
drag, startPoint x: 236, startPoint y: 171, endPoint x: 204, endPoint y: 158, distance: 35.0
drag, startPoint x: 204, startPoint y: 160, endPoint x: 406, endPoint y: 175, distance: 203.0
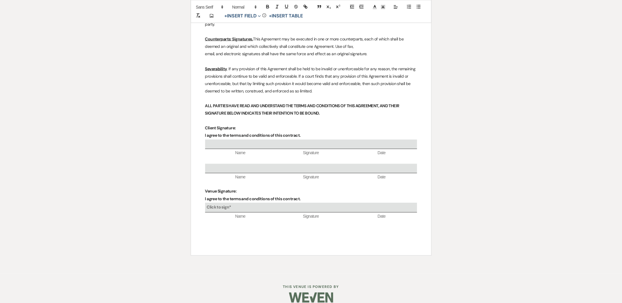
drag, startPoint x: 259, startPoint y: 181, endPoint x: 256, endPoint y: 179, distance: 4.0
click at [259, 188] on p "Venue Signature:" at bounding box center [311, 191] width 212 height 7
click at [249, 181] on p at bounding box center [311, 184] width 212 height 7
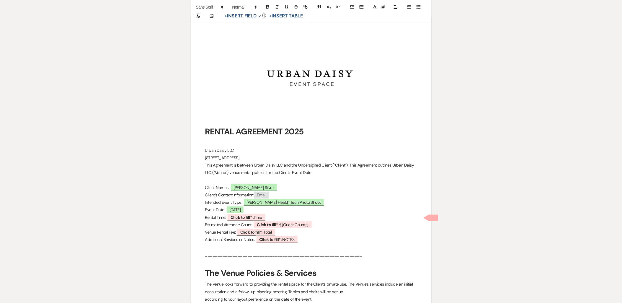
scroll to position [72, 0]
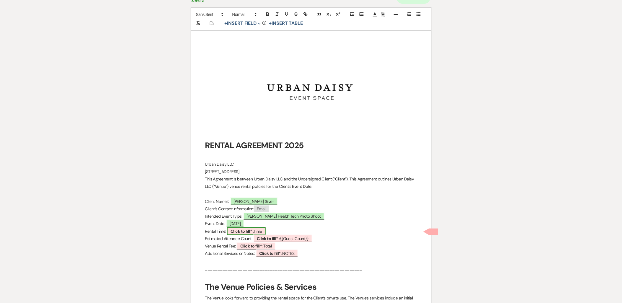
click at [246, 229] on b "Click to fill* :" at bounding box center [242, 231] width 23 height 5
select select "owner"
select select "Time"
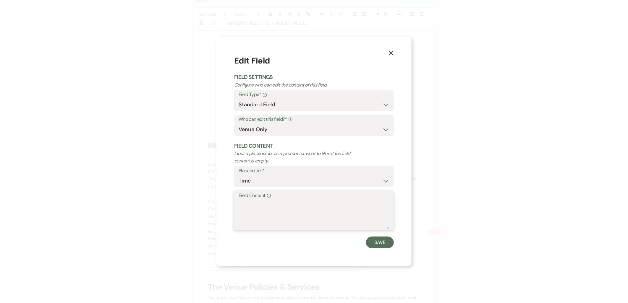
drag, startPoint x: 259, startPoint y: 217, endPoint x: 263, endPoint y: 215, distance: 5.0
click at [259, 217] on textarea "Field Content Info" at bounding box center [313, 215] width 151 height 30
type textarea "7:00am-3:30pm"
click at [388, 246] on button "Save" at bounding box center [380, 243] width 28 height 12
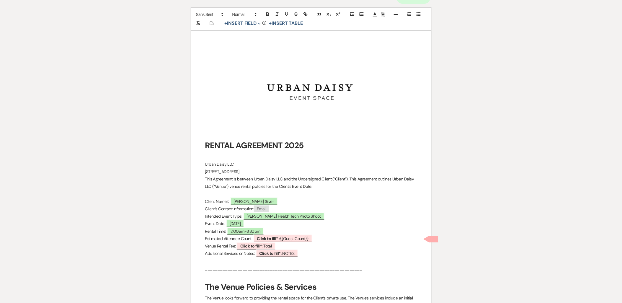
click at [265, 243] on span "Click to fill* : Total" at bounding box center [256, 245] width 40 height 7
select select "owner"
select select "Total"
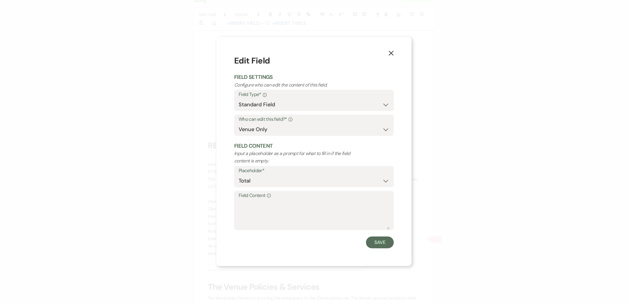
click at [391, 52] on icon "X" at bounding box center [390, 53] width 5 height 5
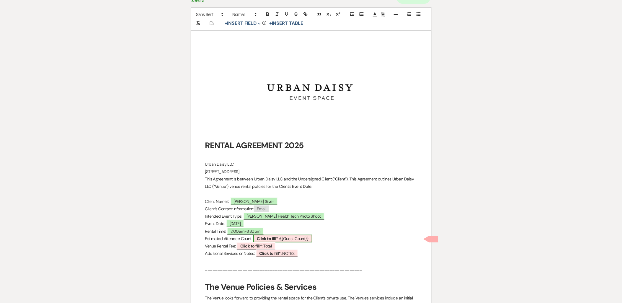
click at [277, 240] on b "Click to fill* :" at bounding box center [268, 238] width 23 height 5
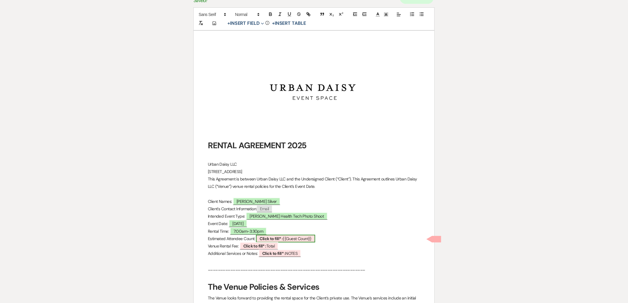
select select "smartCustomField"
select select "owner"
select select "{{guestCount}}"
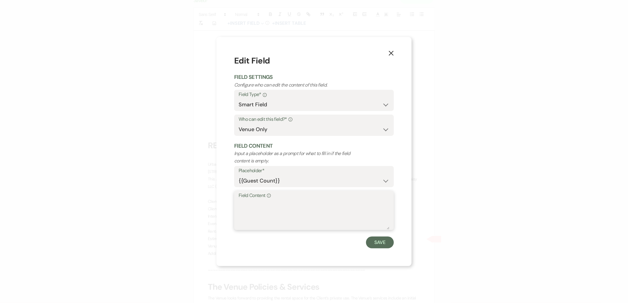
click at [269, 216] on textarea "Field Content Info" at bounding box center [313, 215] width 151 height 30
type textarea "50"
click at [379, 240] on button "Save" at bounding box center [380, 243] width 28 height 12
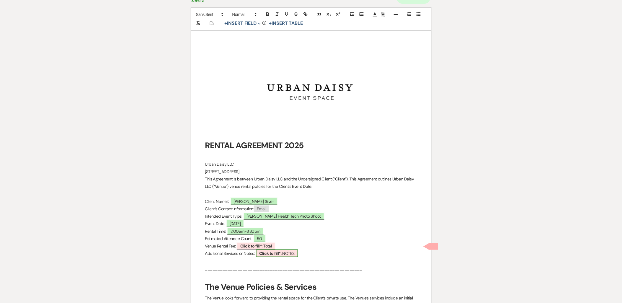
click at [262, 256] on b "Click to fill* :" at bounding box center [271, 253] width 23 height 5
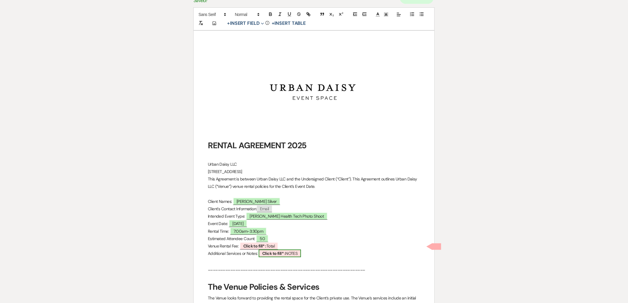
select select "owner"
select select "custom_placeholder"
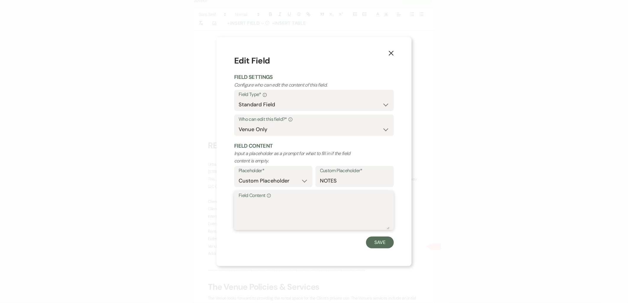
click at [256, 222] on textarea "Field Content Info" at bounding box center [313, 215] width 151 height 30
click at [267, 209] on textarea "Field Content Info" at bounding box center [313, 215] width 151 height 30
type textarea "Hourly Rate $300 (normal rate $400)"
click at [373, 246] on button "Save" at bounding box center [380, 243] width 28 height 12
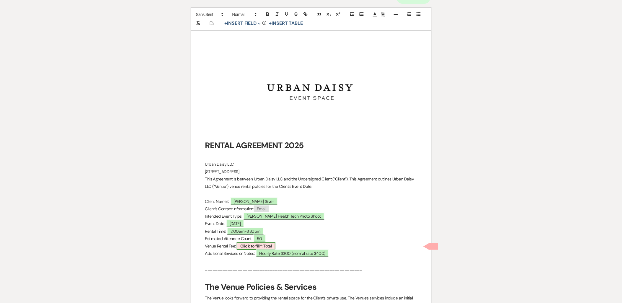
click at [268, 246] on span "Click to fill* : Total" at bounding box center [256, 246] width 38 height 8
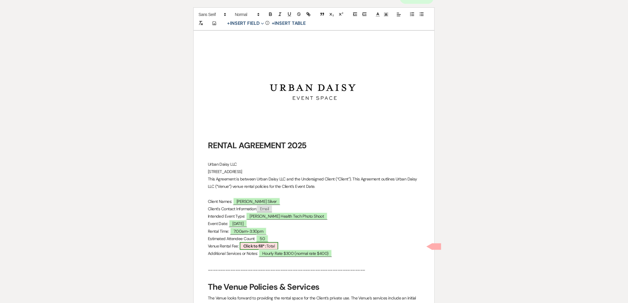
select select "owner"
select select "Total"
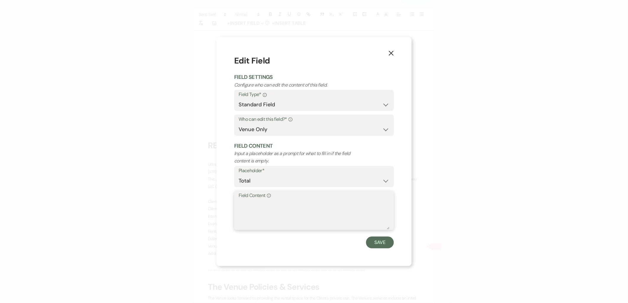
click at [267, 221] on textarea "Field Content Info" at bounding box center [313, 215] width 151 height 30
type textarea "$2,550"
click at [388, 240] on button "Save" at bounding box center [380, 243] width 28 height 12
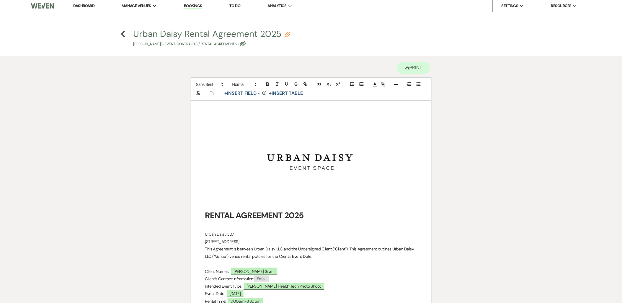
scroll to position [0, 0]
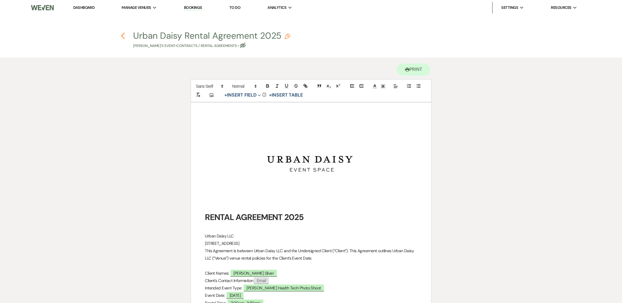
click at [121, 36] on icon "Previous" at bounding box center [123, 35] width 4 height 7
select select "6"
select select "1"
select select "13"
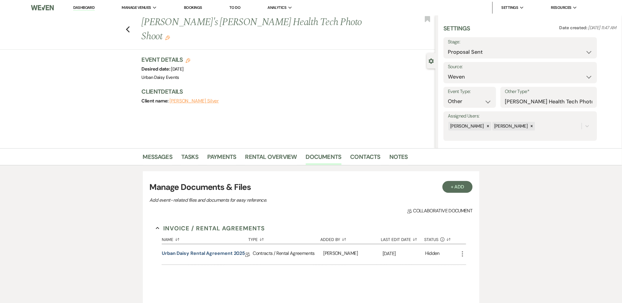
scroll to position [98, 0]
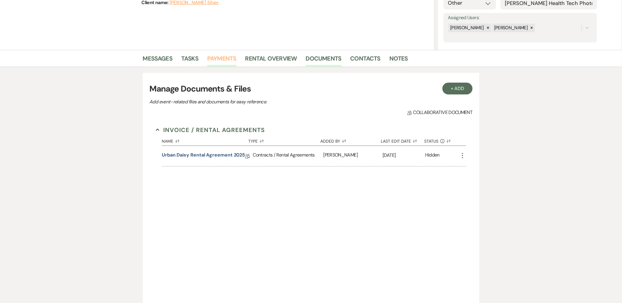
click at [215, 56] on link "Payments" at bounding box center [221, 60] width 29 height 13
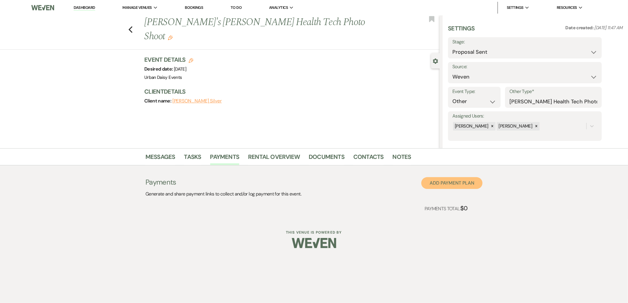
click at [459, 184] on button "Add Payment Plan" at bounding box center [451, 183] width 61 height 12
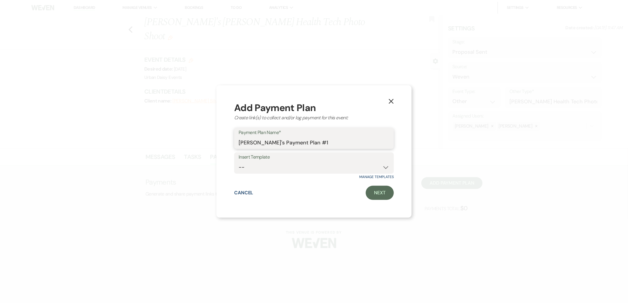
drag, startPoint x: 324, startPoint y: 144, endPoint x: 236, endPoint y: 146, distance: 87.8
click at [236, 146] on div "Payment Plan Name* Tanya Silver's Payment Plan #1" at bounding box center [314, 138] width 160 height 21
type input "Payment Plan!"
click at [373, 196] on link "Next" at bounding box center [379, 193] width 28 height 14
select select "2"
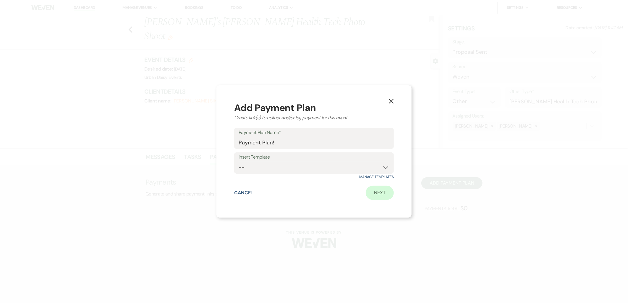
select select "percentage"
select select "false"
select select "client"
select select "weeks"
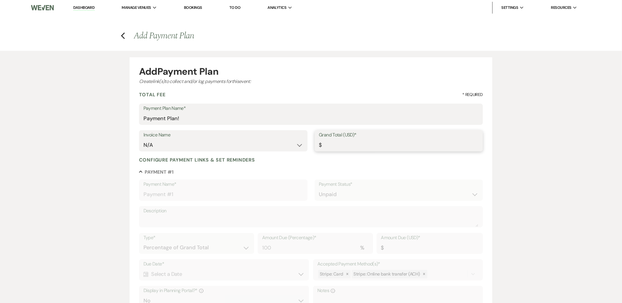
click at [329, 144] on input "Grand Total (USD)*" at bounding box center [399, 145] width 160 height 12
type input "2"
type input "2.00"
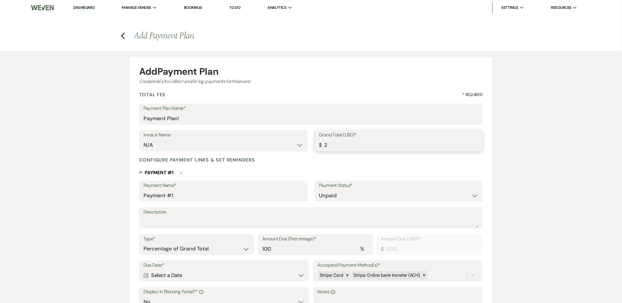
type input "25"
type input "25.00"
type input "255"
type input "255.00"
type input "2550"
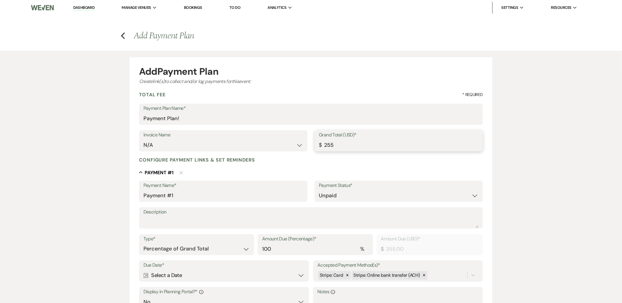
type input "2550.00"
drag, startPoint x: 181, startPoint y: 195, endPoint x: 97, endPoint y: 200, distance: 83.2
click at [97, 200] on div "Add Payment Plan Create link(s) to collect and/or log payments for this event: …" at bounding box center [311, 231] width 622 height 360
type input "P"
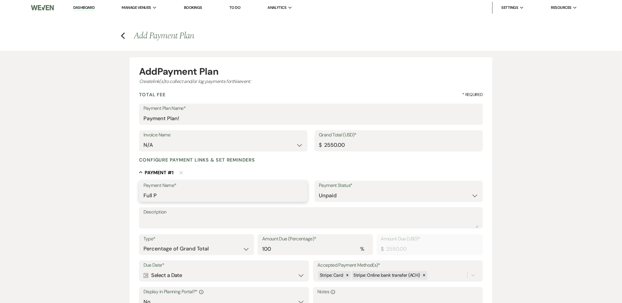
type input "Full Payment"
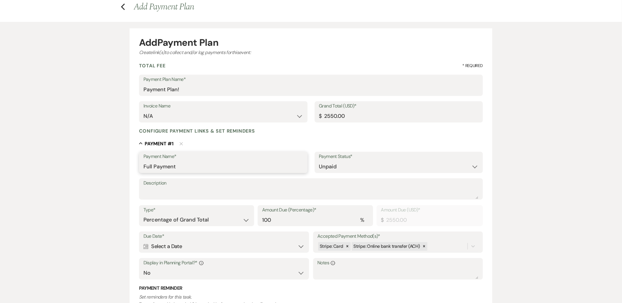
scroll to position [66, 0]
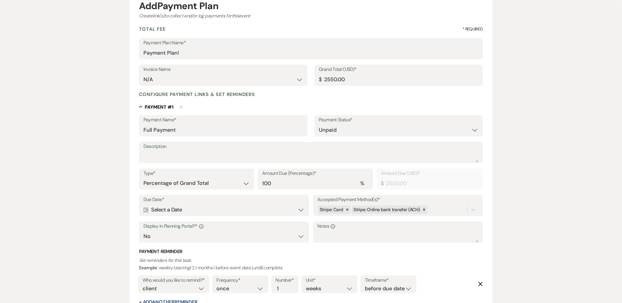
click at [246, 207] on div "Calendar Select a Date Expand" at bounding box center [224, 210] width 161 height 12
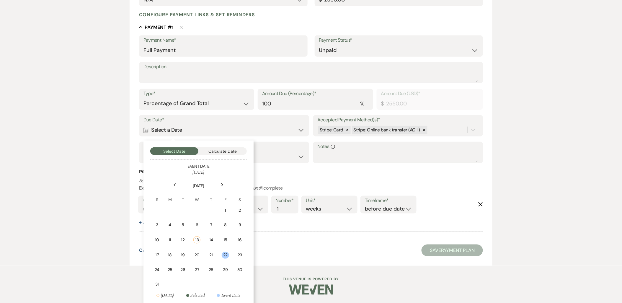
scroll to position [146, 0]
click at [168, 256] on td "18" at bounding box center [170, 255] width 12 height 14
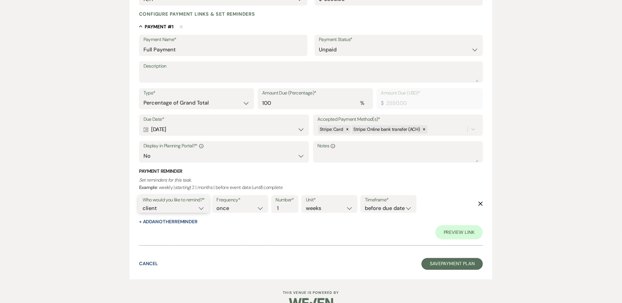
click at [160, 210] on select "client venue both" at bounding box center [174, 208] width 62 height 8
select select "both"
click at [143, 204] on select "client venue both" at bounding box center [174, 208] width 62 height 8
click at [404, 208] on select "before due date after due date on due date on custom date" at bounding box center [388, 208] width 47 height 8
select select "onDueDate"
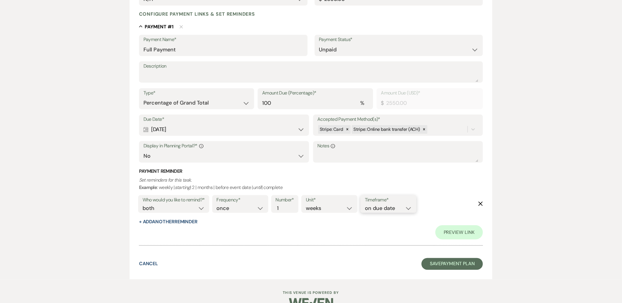
click at [365, 204] on select "before due date after due date on due date on custom date" at bounding box center [388, 208] width 47 height 8
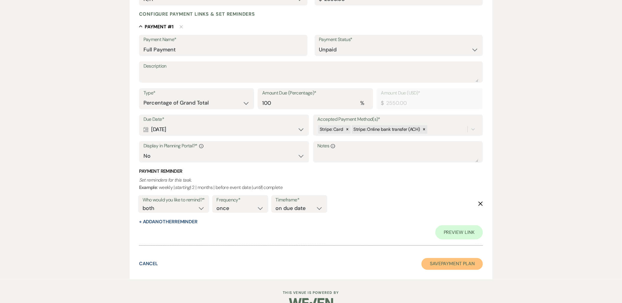
click at [446, 264] on button "Save Payment Plan" at bounding box center [452, 264] width 61 height 12
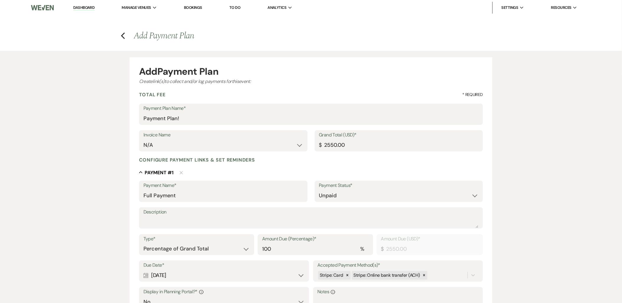
select select "6"
select select "1"
select select "13"
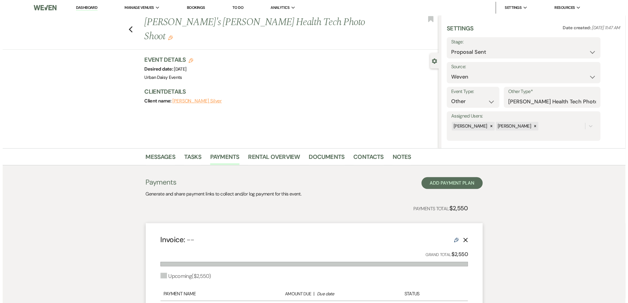
scroll to position [82, 0]
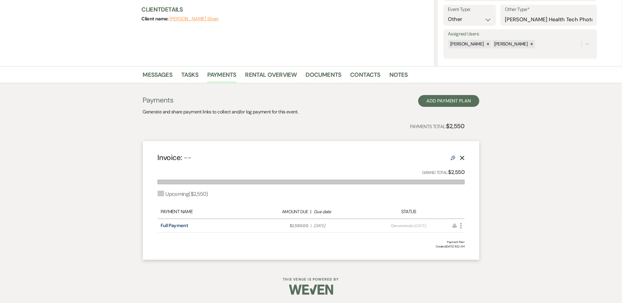
click at [460, 225] on icon "More" at bounding box center [461, 225] width 7 height 7
click at [465, 235] on icon "Attach File" at bounding box center [467, 237] width 5 height 5
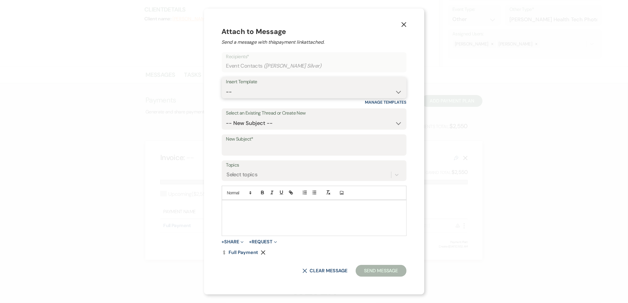
click at [293, 87] on select "-- Payment Past Due Rental Agreement and First Payment Urban Daisy Initial Resp…" at bounding box center [314, 92] width 176 height 12
select select "1242"
click at [227, 86] on select "-- Payment Past Due Rental Agreement and First Payment Urban Daisy Initial Resp…" at bounding box center [314, 92] width 176 height 12
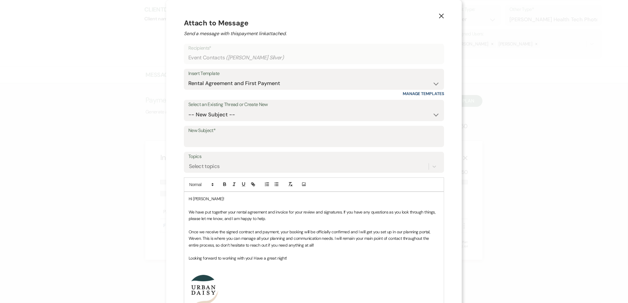
click at [234, 191] on div "Add Photo" at bounding box center [314, 185] width 260 height 14
click at [235, 201] on p "Hi Tanya!" at bounding box center [313, 199] width 251 height 6
click at [338, 212] on p "We have put together your rental agreement and invoice for your review and sign…" at bounding box center [313, 215] width 251 height 13
click at [298, 220] on p "We have put together your rental agreement and invoice for your review and sign…" at bounding box center [313, 215] width 251 height 13
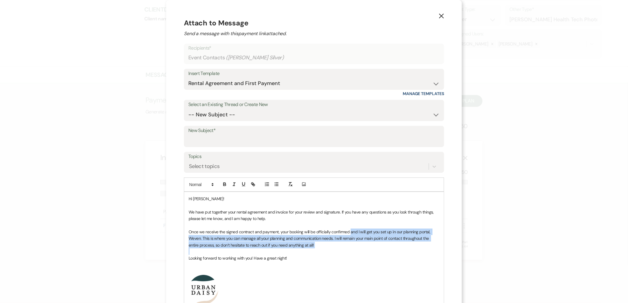
drag, startPoint x: 347, startPoint y: 233, endPoint x: 350, endPoint y: 248, distance: 16.0
click at [350, 248] on div "Hi Tanya! We have put together your rental agreement and invoice for your revie…" at bounding box center [313, 279] width 259 height 175
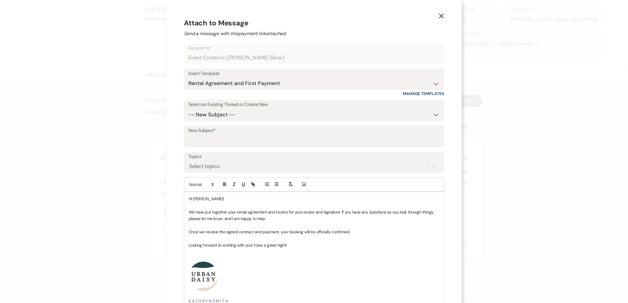
click at [275, 258] on p at bounding box center [313, 258] width 251 height 6
drag, startPoint x: 284, startPoint y: 246, endPoint x: 275, endPoint y: 246, distance: 9.2
click at [275, 246] on p "Looking forward to working with you! Have a great night!" at bounding box center [313, 245] width 251 height 6
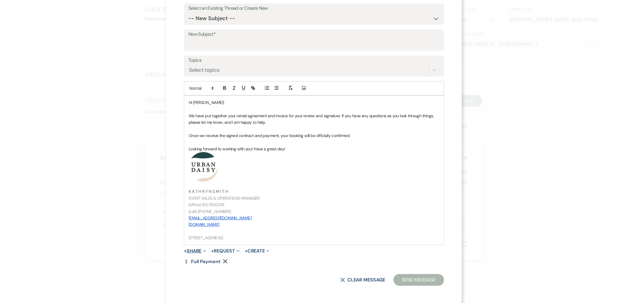
click at [201, 248] on span "Expand" at bounding box center [203, 251] width 4 height 6
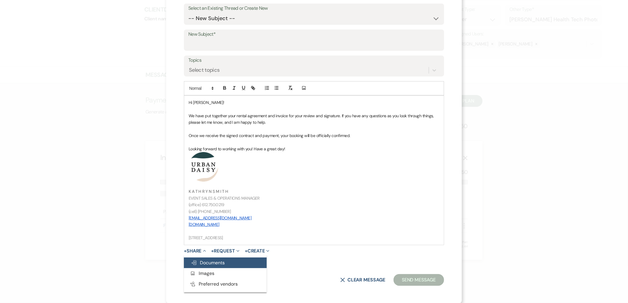
click at [203, 260] on span "Doc Upload Documents" at bounding box center [208, 263] width 34 height 6
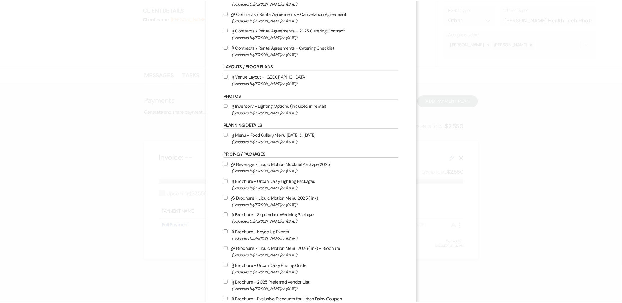
scroll to position [0, 0]
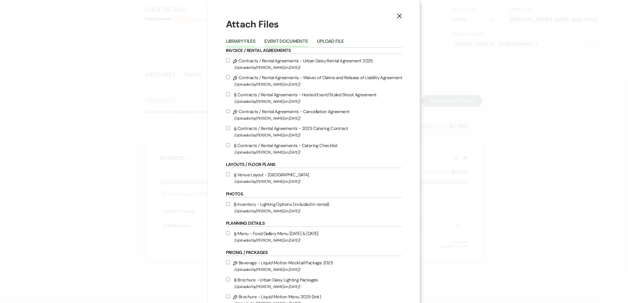
click at [283, 39] on button "Event Documents" at bounding box center [285, 43] width 43 height 8
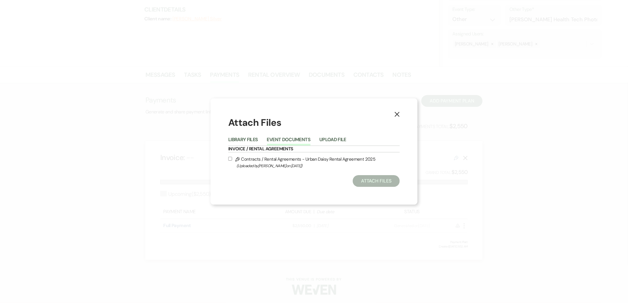
click at [277, 165] on span "(Uploaded by Kathryn Beckett on Aug 13th, 2025 )" at bounding box center [317, 165] width 163 height 7
click at [232, 161] on input "Pencil Contracts / Rental Agreements - Urban Daisy Rental Agreement 2025 (Uploa…" at bounding box center [230, 159] width 4 height 4
checkbox input "true"
click at [392, 183] on button "Attach Files" at bounding box center [375, 181] width 47 height 12
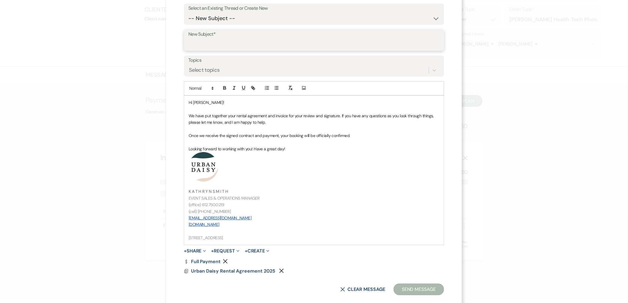
click at [214, 46] on input "New Subject*" at bounding box center [313, 45] width 251 height 12
type input "Urban Daisy Rental Agreement and Invoice"
click at [281, 123] on p "We have put together your rental agreement and invoice for your review and sign…" at bounding box center [313, 119] width 251 height 13
click at [413, 289] on button "Send Message" at bounding box center [418, 290] width 51 height 12
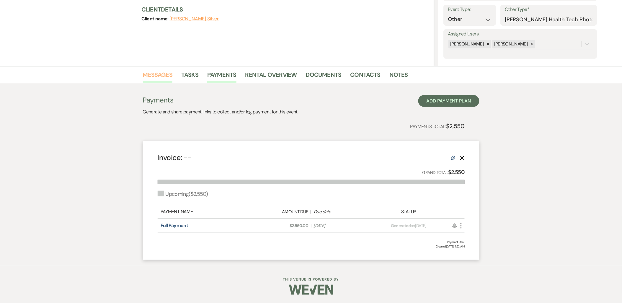
click at [162, 81] on link "Messages" at bounding box center [158, 76] width 30 height 13
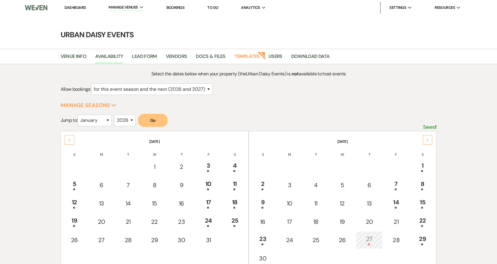
select select "2"
select select "2026"
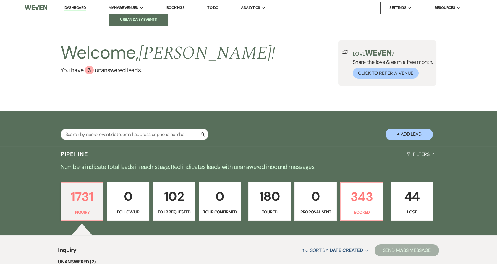
click at [128, 18] on li "Urban Daisy Events" at bounding box center [138, 20] width 53 height 6
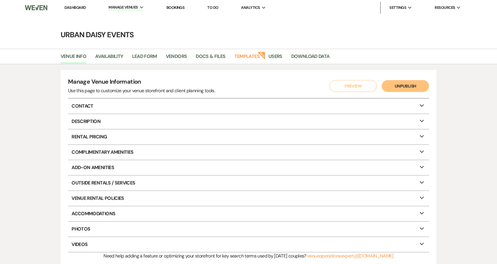
click at [125, 55] on li "Availability" at bounding box center [113, 57] width 37 height 12
click at [123, 56] on li "Availability" at bounding box center [113, 57] width 37 height 12
click at [121, 56] on link "Availability" at bounding box center [109, 58] width 28 height 11
select select "2"
select select "2026"
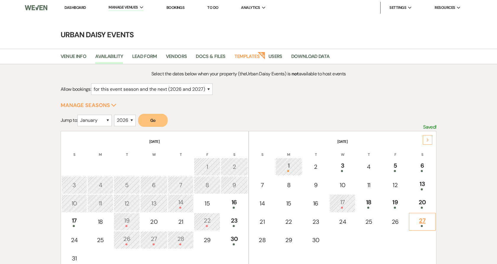
click at [410, 220] on td "27" at bounding box center [422, 222] width 27 height 18
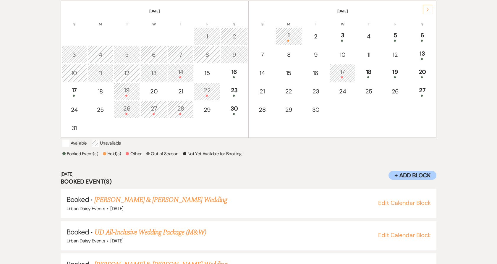
scroll to position [226, 0]
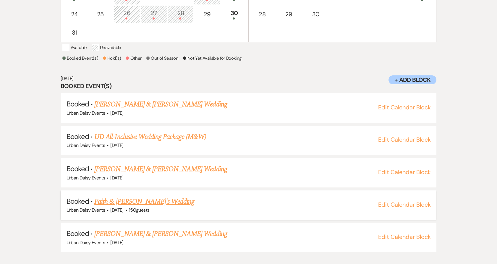
click at [132, 207] on link "Faith & [PERSON_NAME]'s Wedding" at bounding box center [144, 201] width 100 height 11
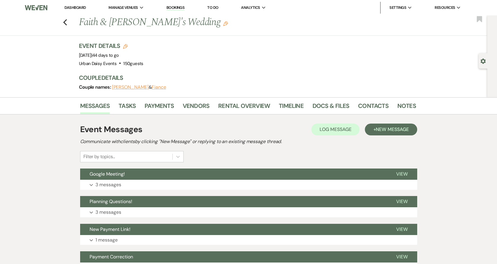
click at [125, 197] on button "Planning Questions!" at bounding box center [233, 201] width 306 height 11
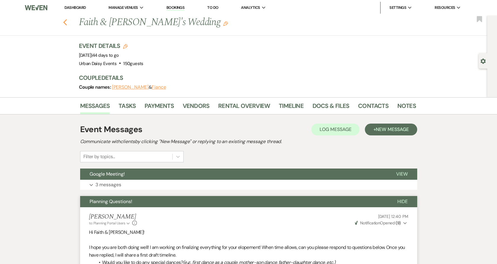
click at [67, 21] on icon "Previous" at bounding box center [65, 22] width 4 height 7
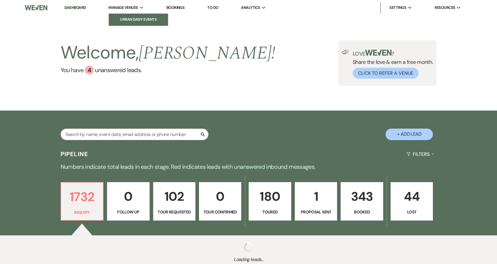
click at [119, 21] on li "Urban Daisy Events" at bounding box center [138, 20] width 53 height 6
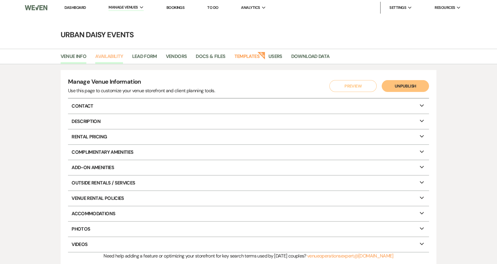
click at [110, 57] on link "Availability" at bounding box center [109, 58] width 28 height 11
select select "2"
select select "2026"
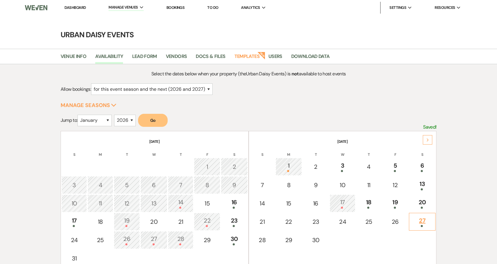
click at [426, 225] on div at bounding box center [422, 226] width 20 height 2
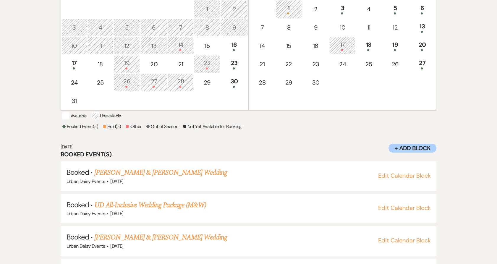
scroll to position [221, 0]
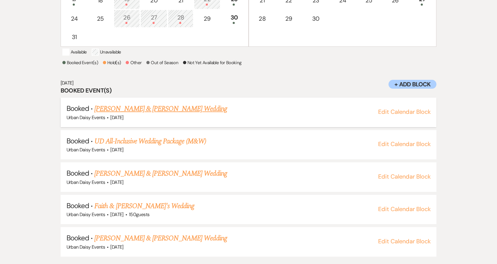
click at [113, 114] on link "[PERSON_NAME] & [PERSON_NAME] Wedding" at bounding box center [160, 108] width 132 height 11
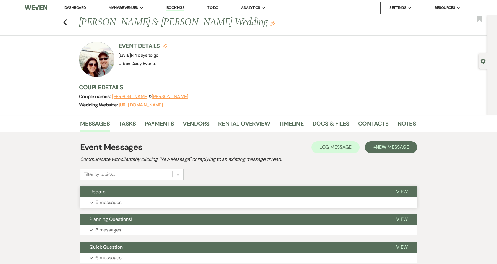
click at [133, 194] on button "Update" at bounding box center [233, 191] width 306 height 11
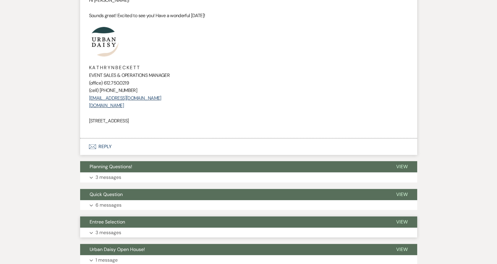
scroll to position [722, 0]
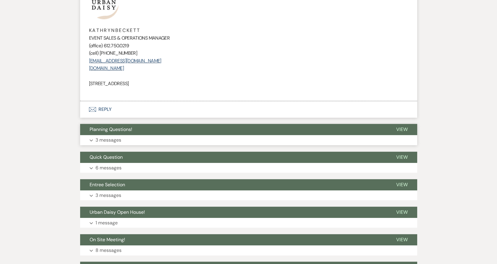
click at [130, 129] on span "Planning Questions!" at bounding box center [111, 129] width 43 height 6
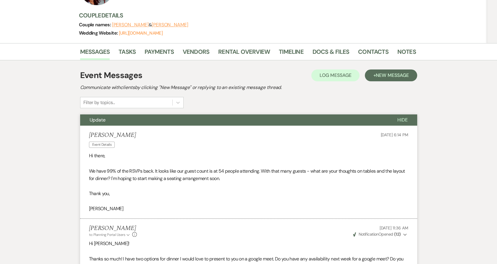
scroll to position [0, 0]
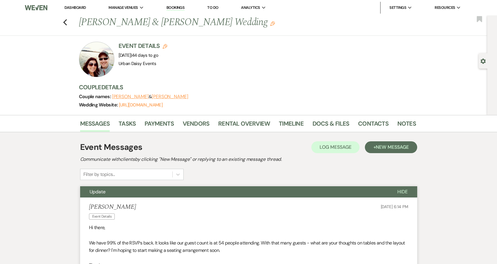
click at [70, 10] on li "Dashboard" at bounding box center [74, 8] width 27 height 12
click at [68, 8] on link "Dashboard" at bounding box center [74, 7] width 21 height 5
